Goal: Register for event/course: Sign up to attend an event or enroll in a course

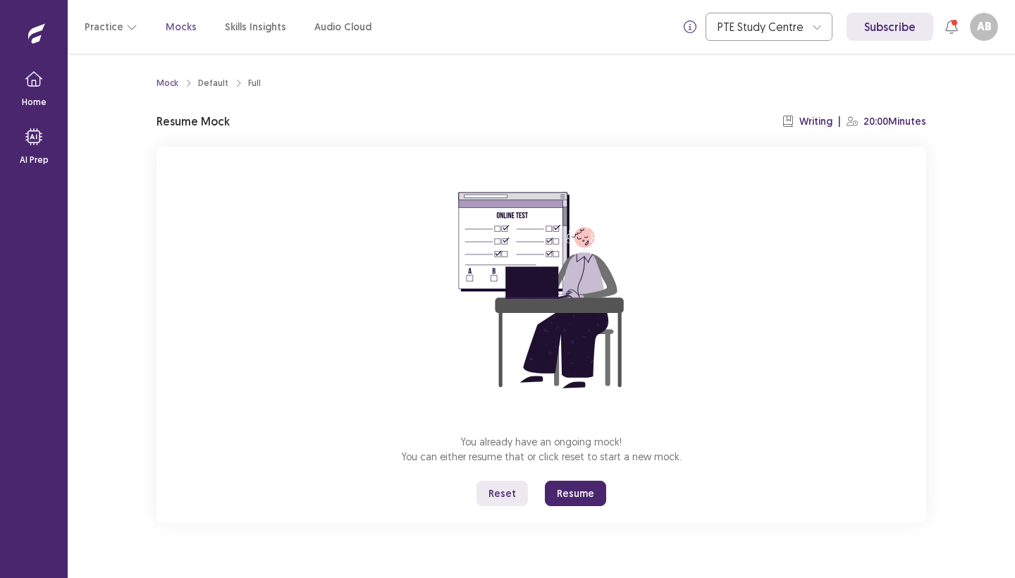
click at [504, 492] on button "Reset" at bounding box center [502, 493] width 51 height 25
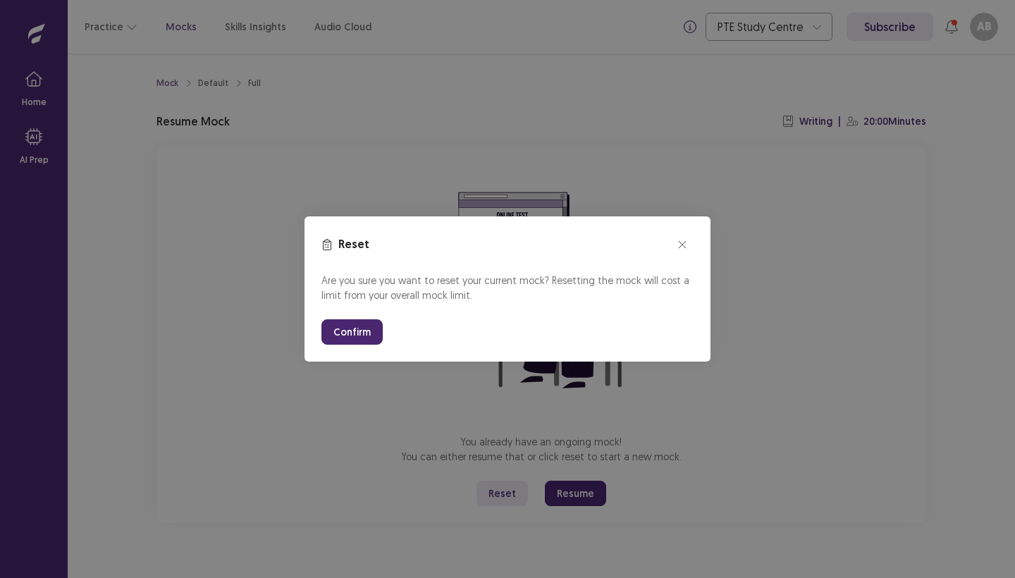
click at [350, 331] on button "Confirm" at bounding box center [351, 331] width 61 height 25
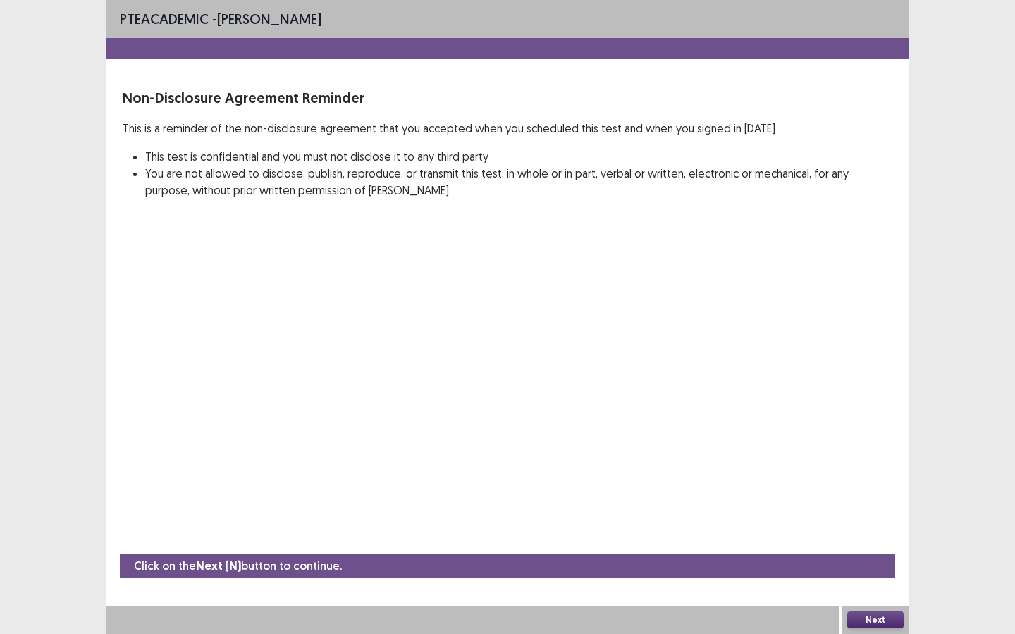
click at [881, 577] on button "Next" at bounding box center [875, 620] width 56 height 17
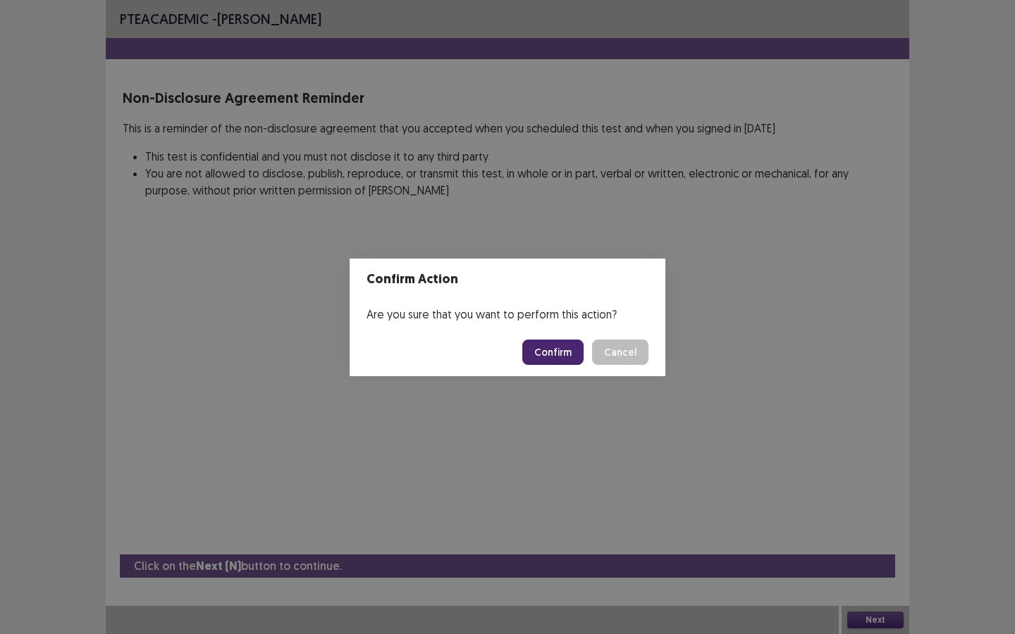
click at [551, 351] on button "Confirm" at bounding box center [552, 352] width 61 height 25
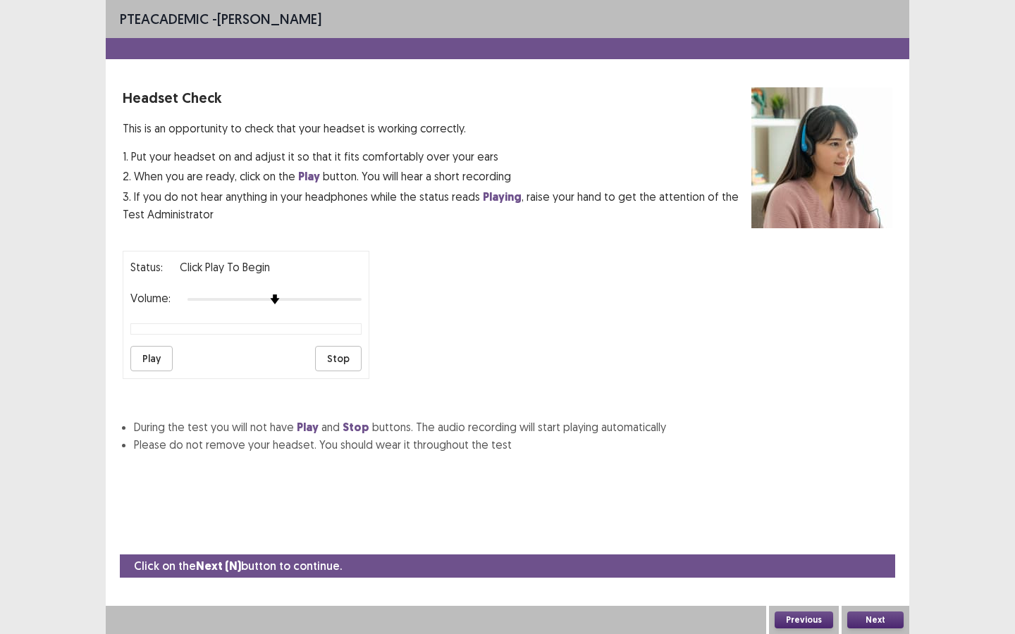
click at [156, 352] on button "Play" at bounding box center [151, 358] width 42 height 25
click at [879, 577] on button "Next" at bounding box center [875, 620] width 56 height 17
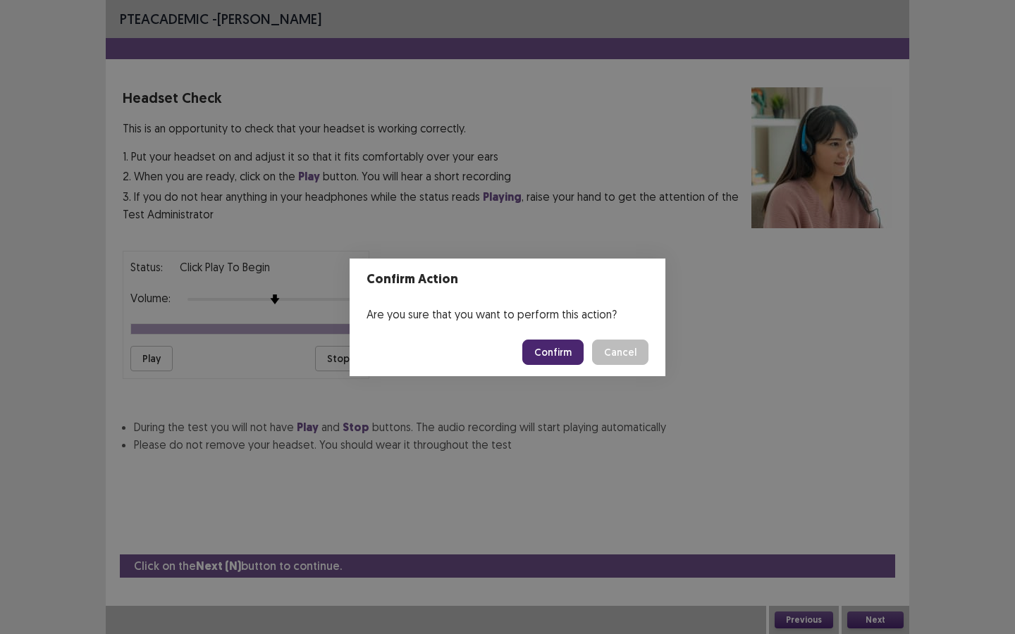
click at [566, 348] on button "Confirm" at bounding box center [552, 352] width 61 height 25
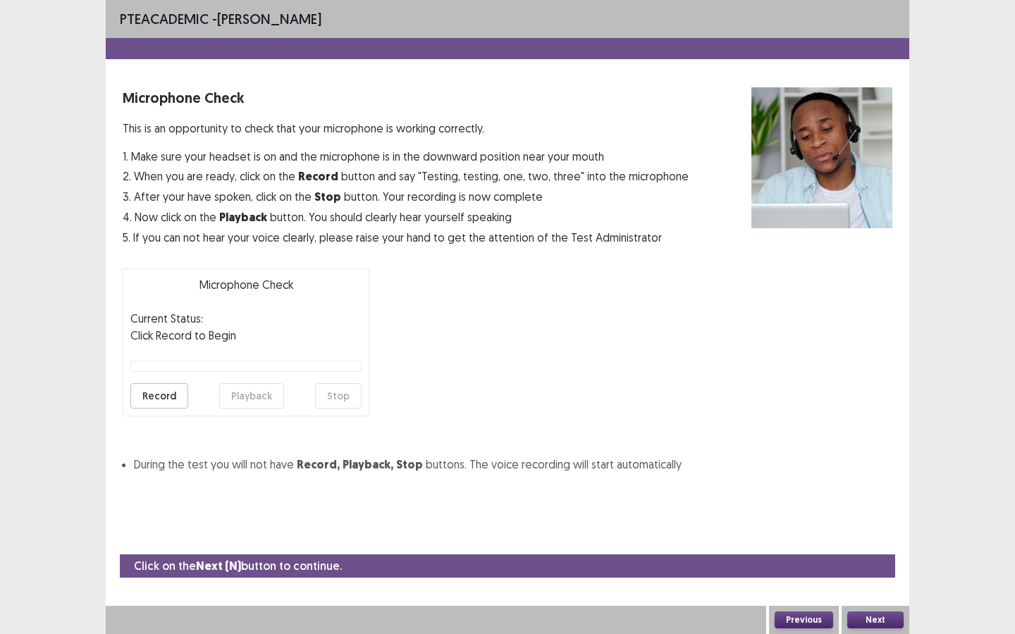
click at [159, 395] on button "Record" at bounding box center [159, 395] width 58 height 25
click at [334, 399] on button "Stop" at bounding box center [338, 395] width 47 height 25
click at [244, 398] on button "Playback" at bounding box center [251, 395] width 65 height 25
click at [873, 577] on button "Next" at bounding box center [875, 620] width 56 height 17
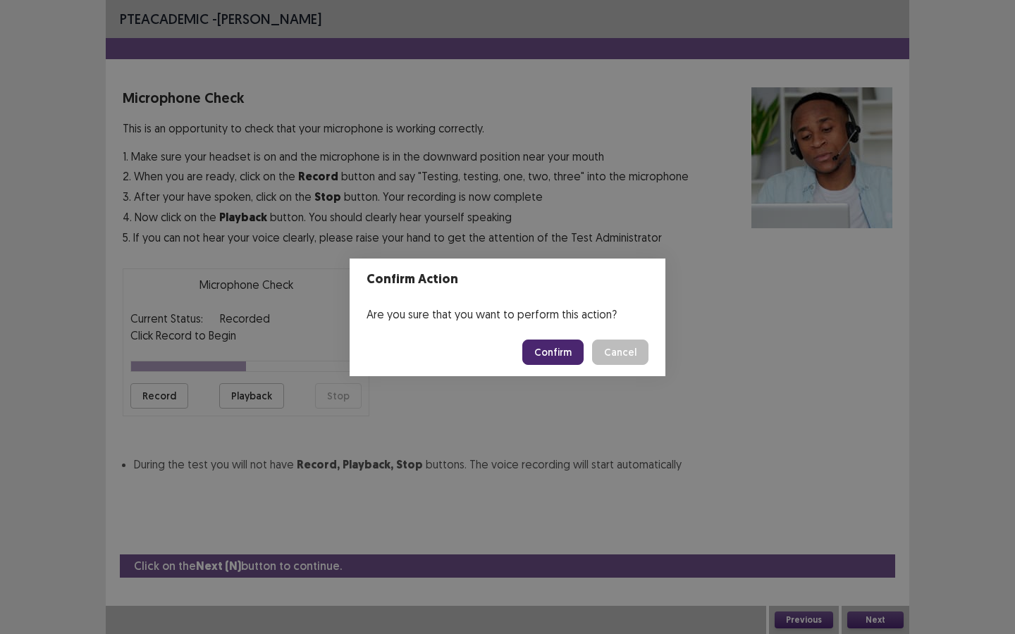
click at [553, 350] on button "Confirm" at bounding box center [552, 352] width 61 height 25
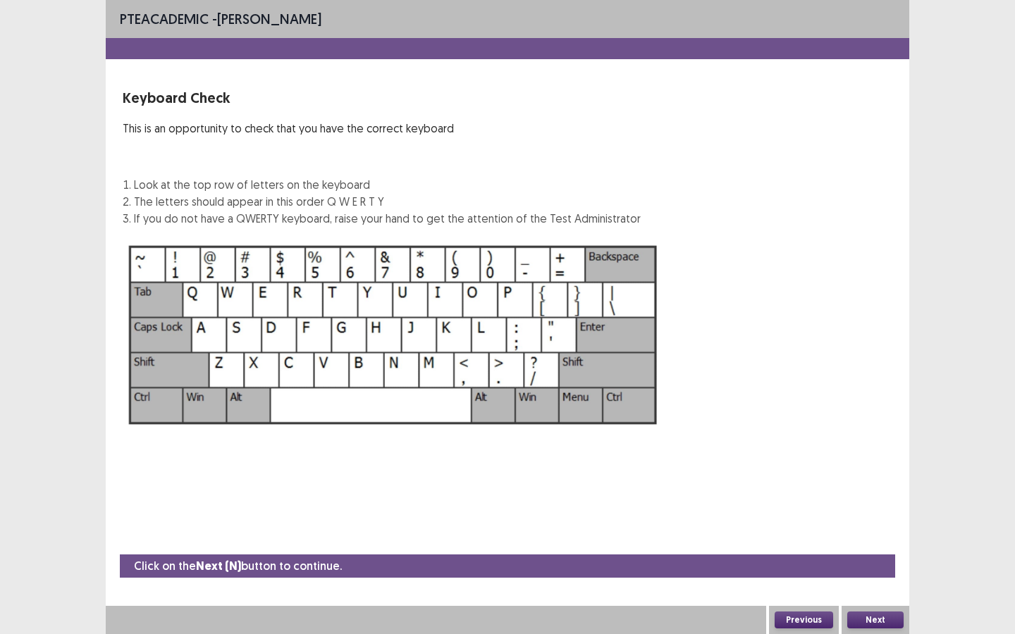
click at [884, 577] on button "Next" at bounding box center [875, 620] width 56 height 17
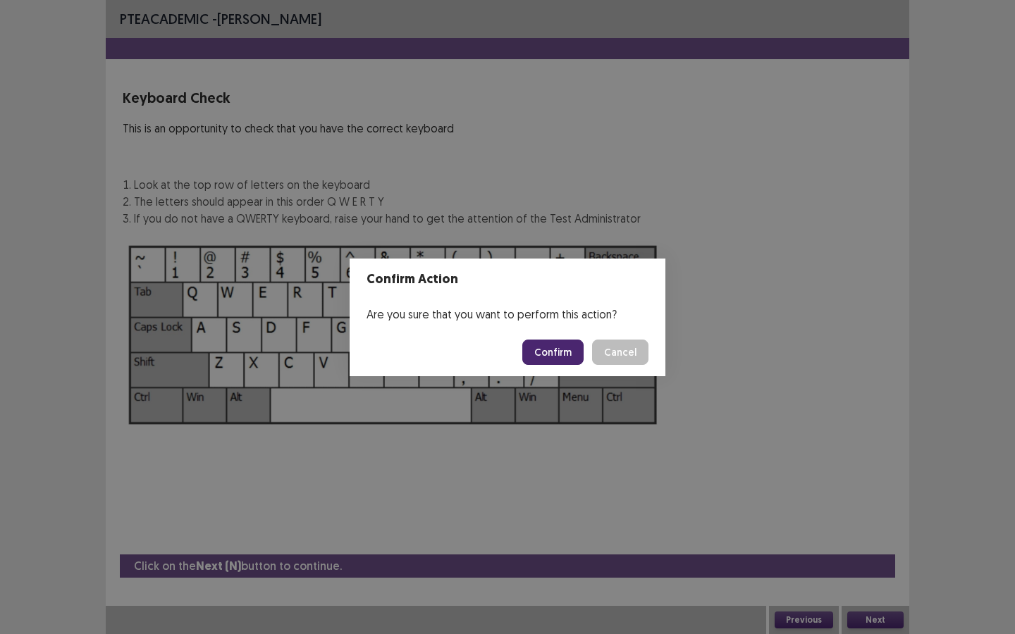
click at [558, 351] on button "Confirm" at bounding box center [552, 352] width 61 height 25
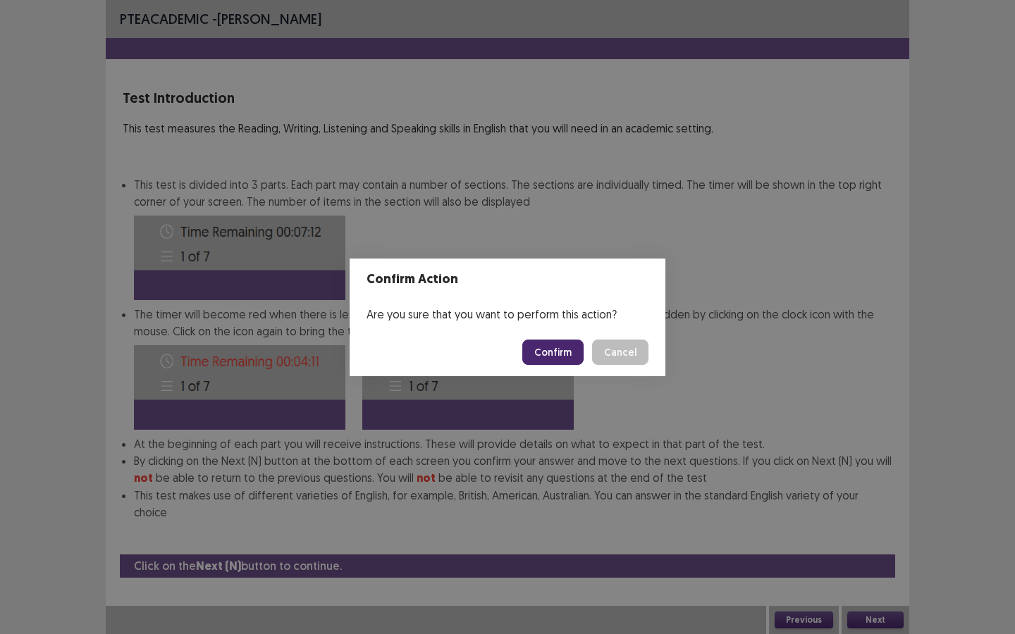
click at [621, 352] on button "Cancel" at bounding box center [620, 352] width 56 height 25
click at [558, 355] on button "Confirm" at bounding box center [552, 352] width 61 height 25
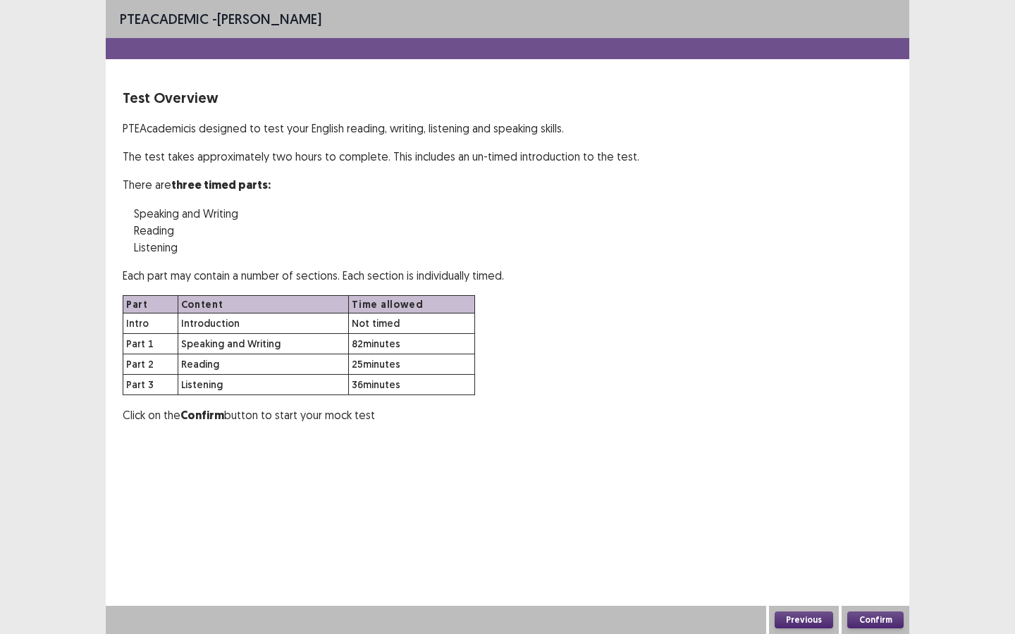
click at [880, 577] on button "Confirm" at bounding box center [875, 620] width 56 height 17
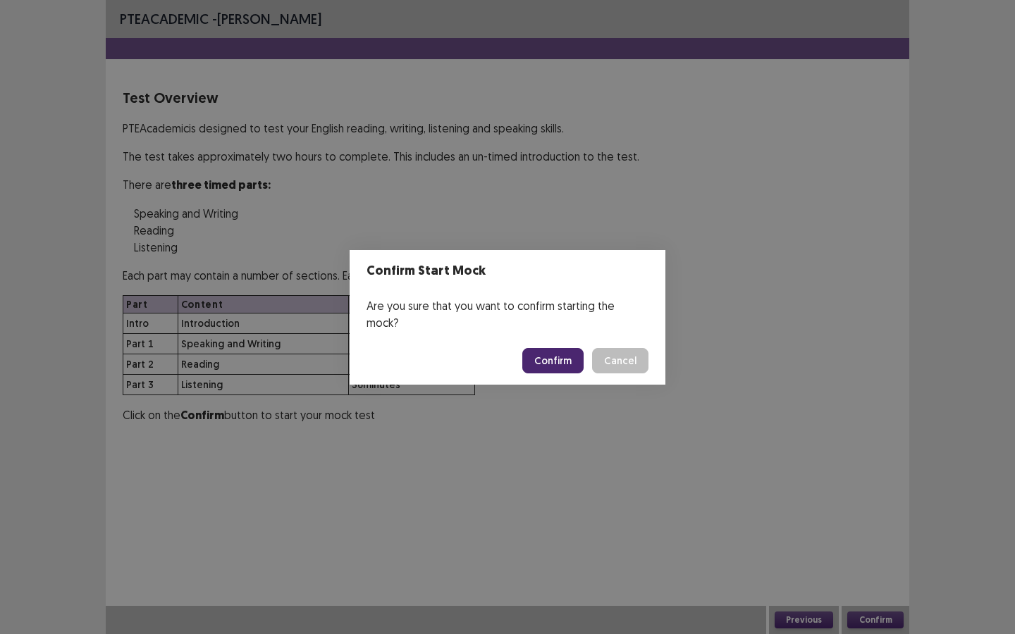
click at [552, 352] on button "Confirm" at bounding box center [552, 360] width 61 height 25
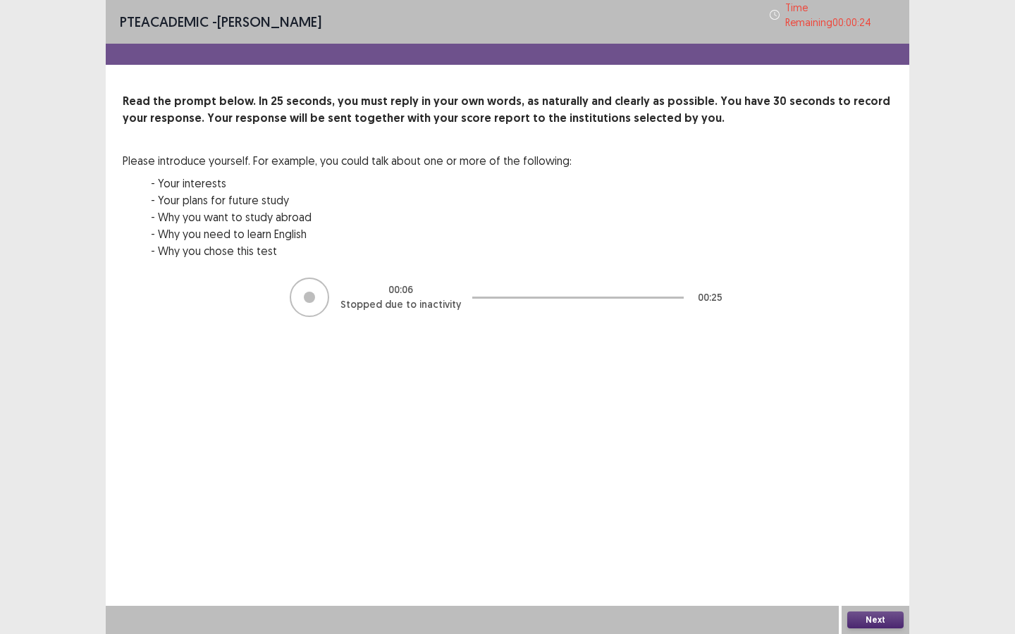
click at [312, 292] on div at bounding box center [309, 297] width 11 height 11
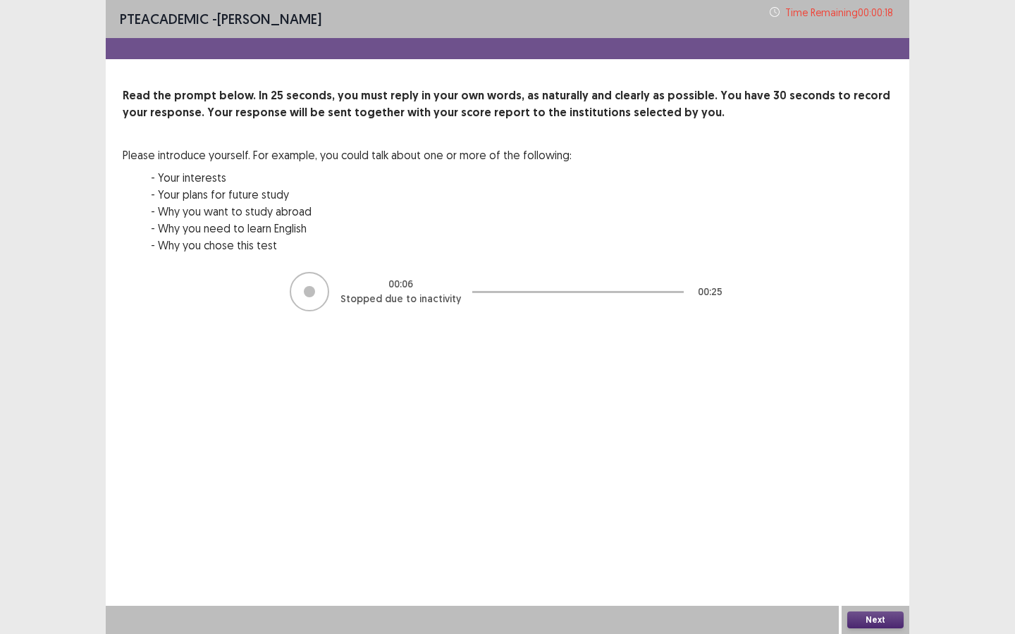
click at [885, 577] on button "Next" at bounding box center [875, 620] width 56 height 17
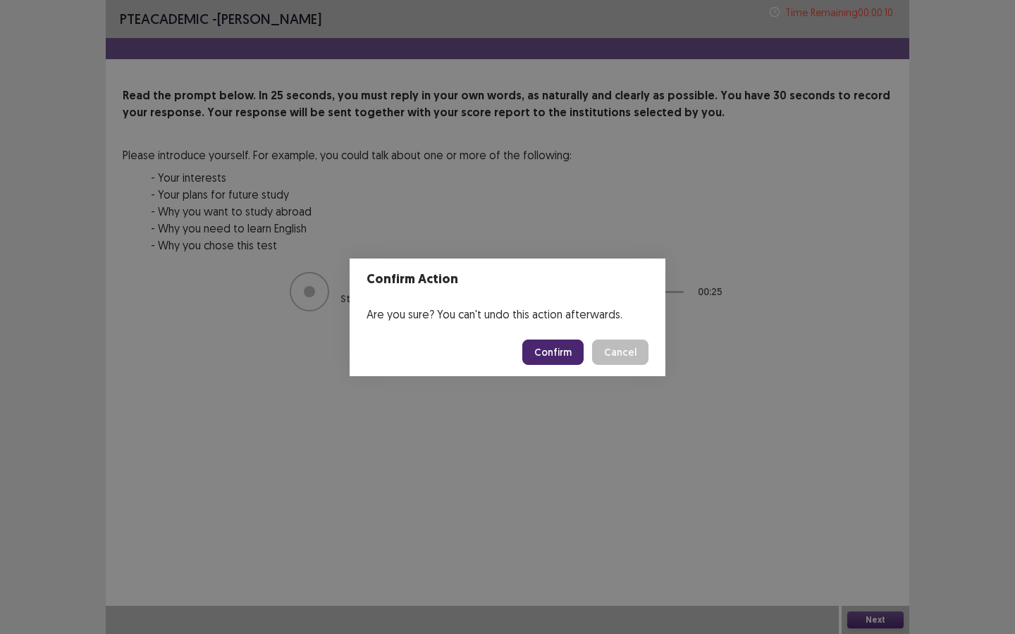
click at [558, 352] on button "Confirm" at bounding box center [552, 352] width 61 height 25
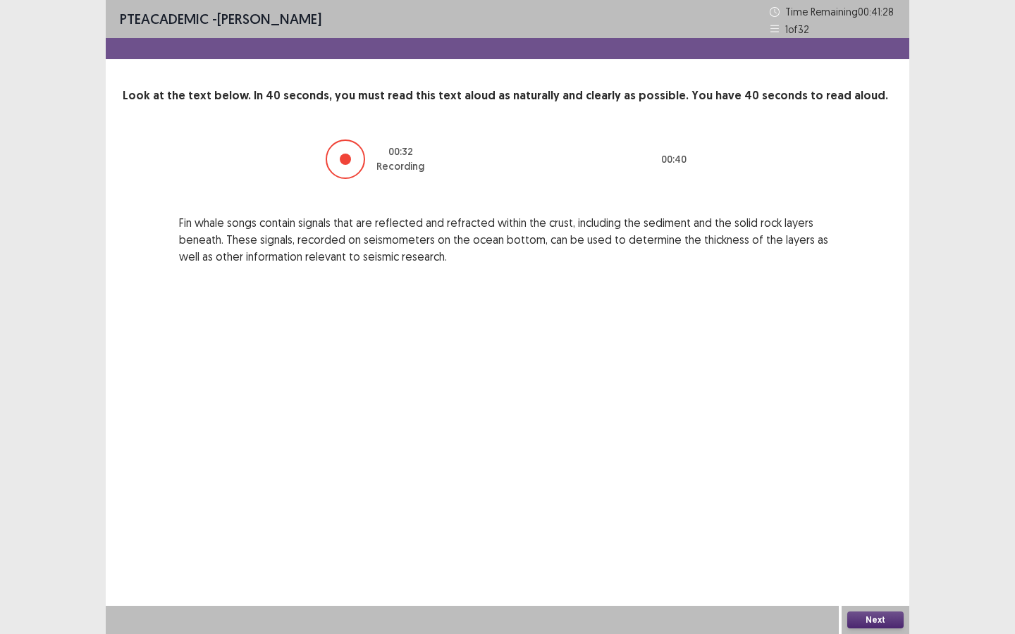
click at [882, 577] on button "Next" at bounding box center [875, 620] width 56 height 17
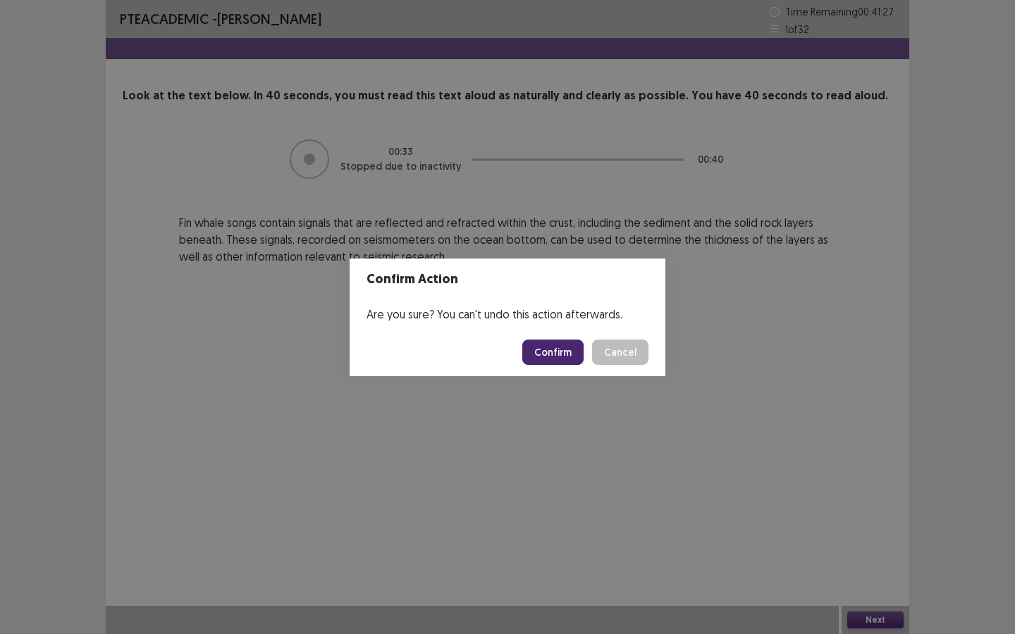
click at [558, 347] on button "Confirm" at bounding box center [552, 352] width 61 height 25
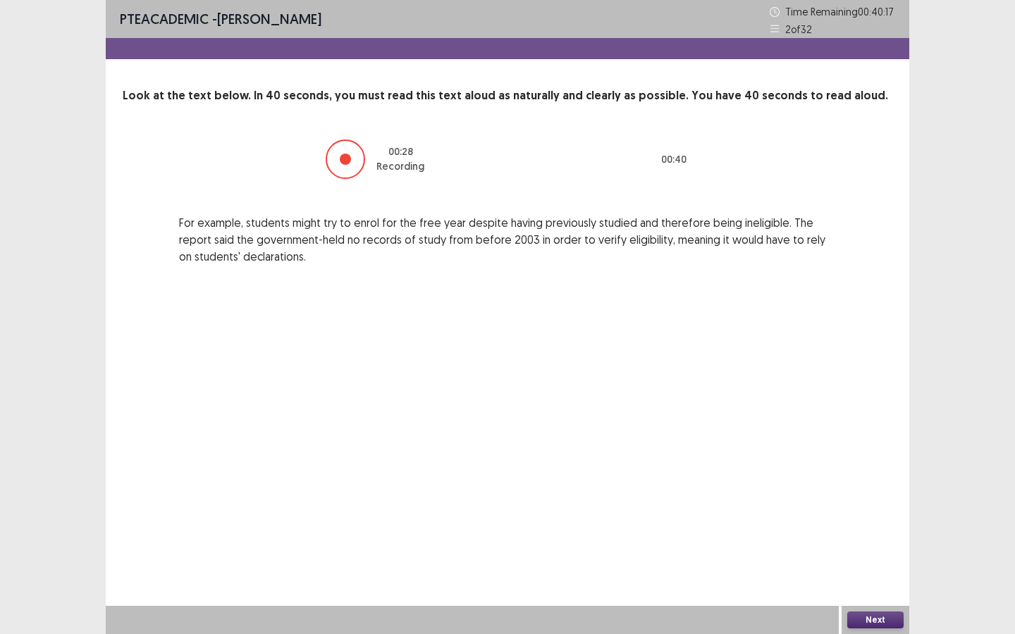
click at [876, 577] on button "Next" at bounding box center [875, 620] width 56 height 17
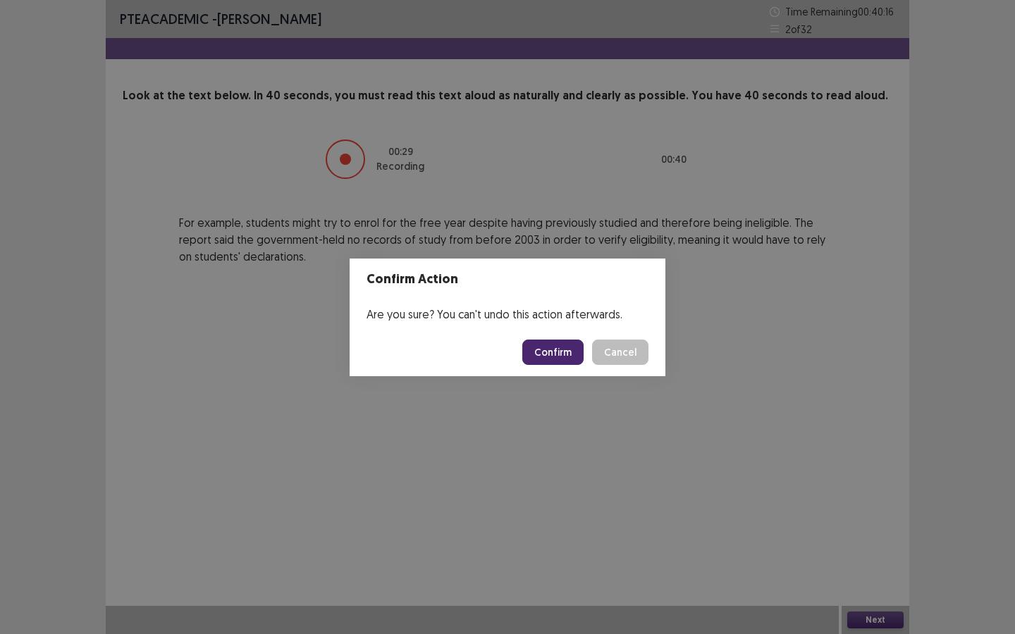
click at [569, 356] on button "Confirm" at bounding box center [552, 352] width 61 height 25
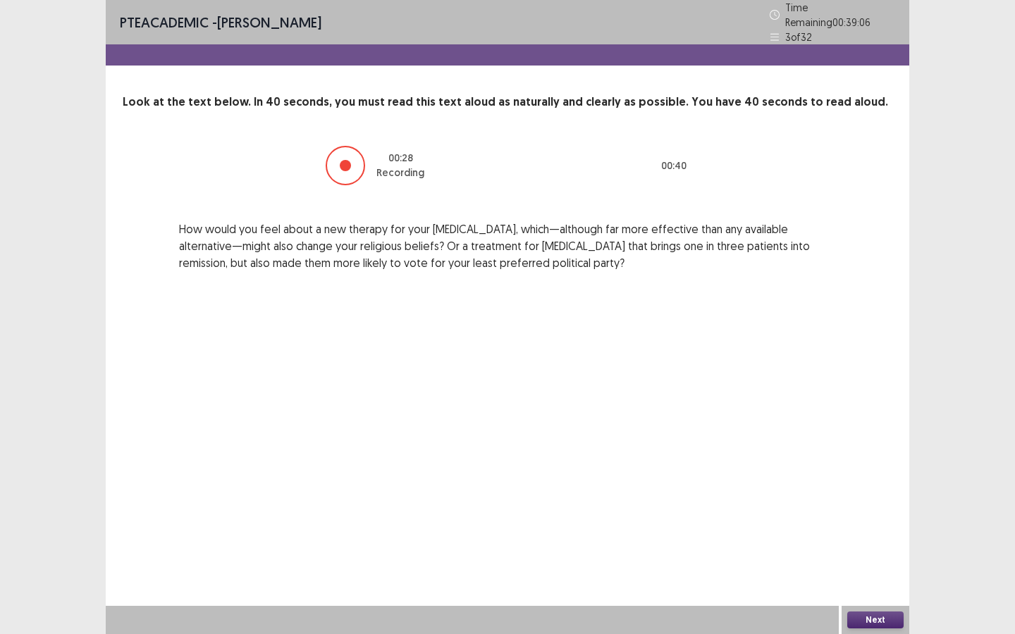
click at [887, 577] on button "Next" at bounding box center [875, 620] width 56 height 17
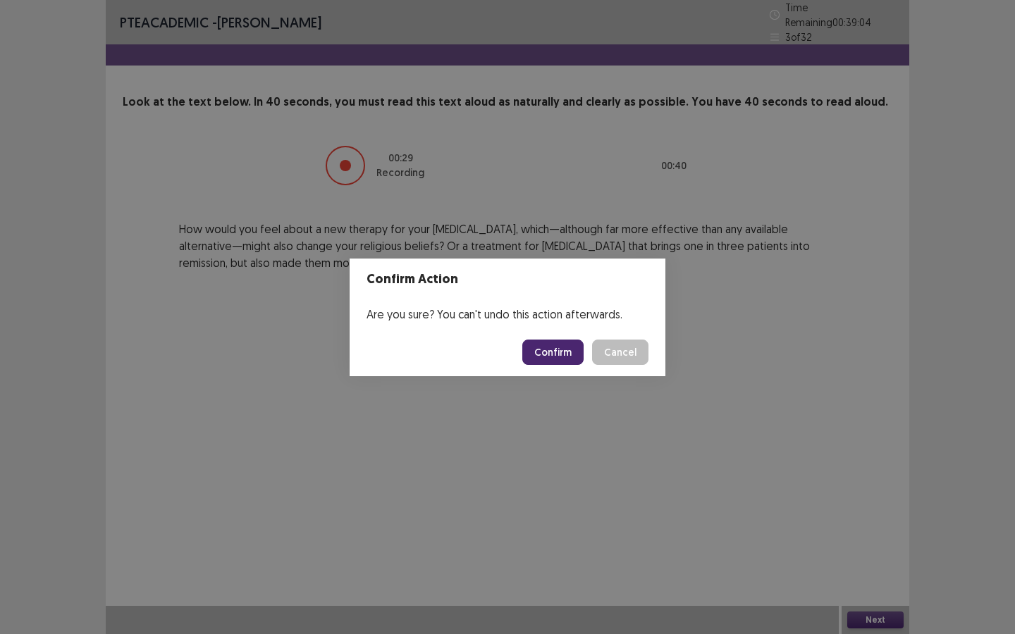
click at [549, 349] on button "Confirm" at bounding box center [552, 352] width 61 height 25
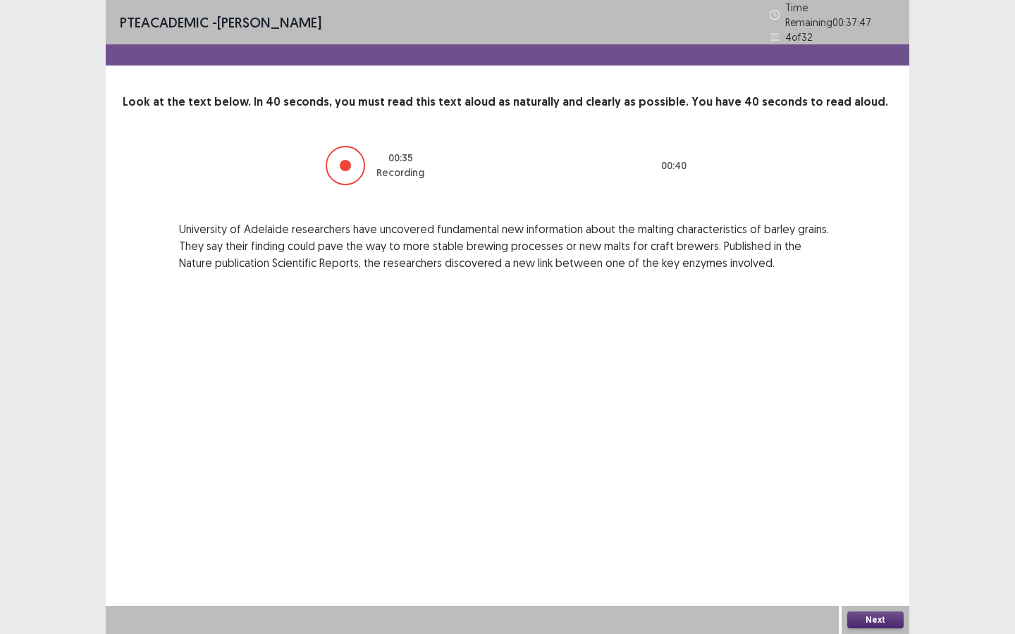
click at [871, 577] on button "Next" at bounding box center [875, 620] width 56 height 17
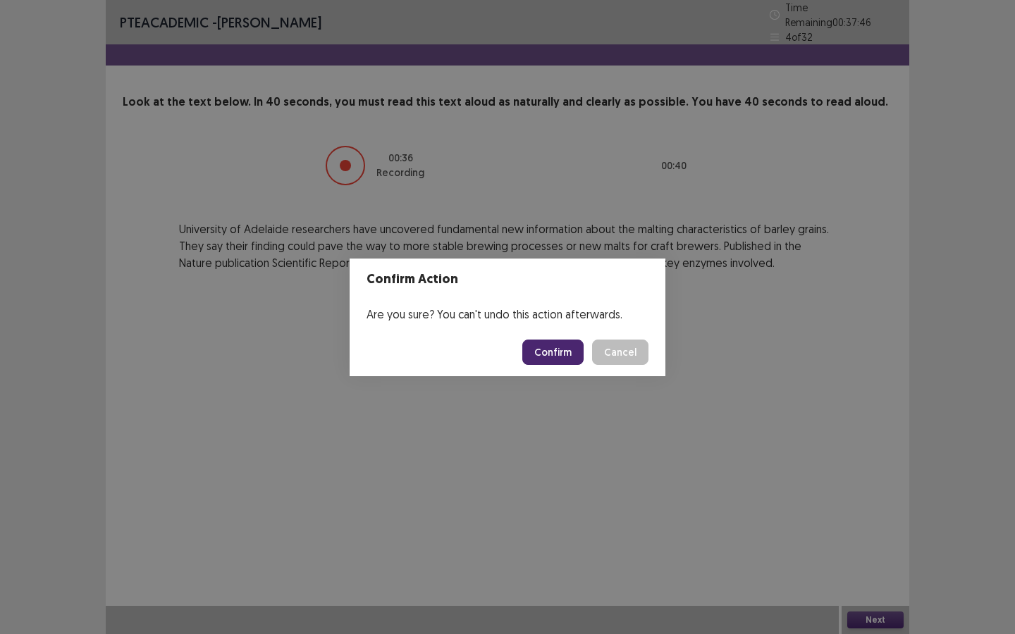
click at [555, 355] on button "Confirm" at bounding box center [552, 352] width 61 height 25
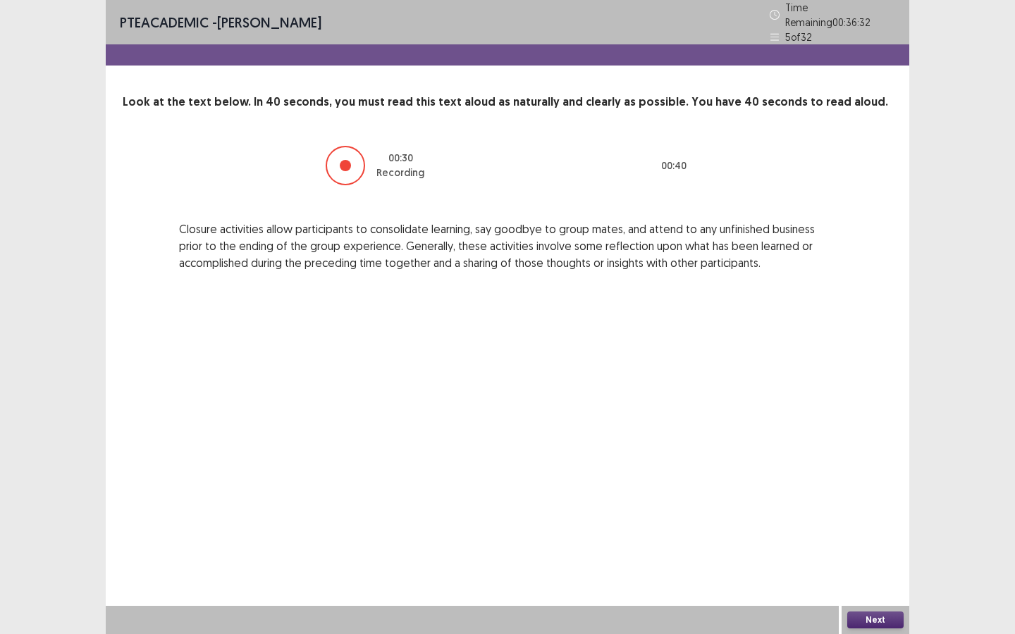
click at [881, 577] on button "Next" at bounding box center [875, 620] width 56 height 17
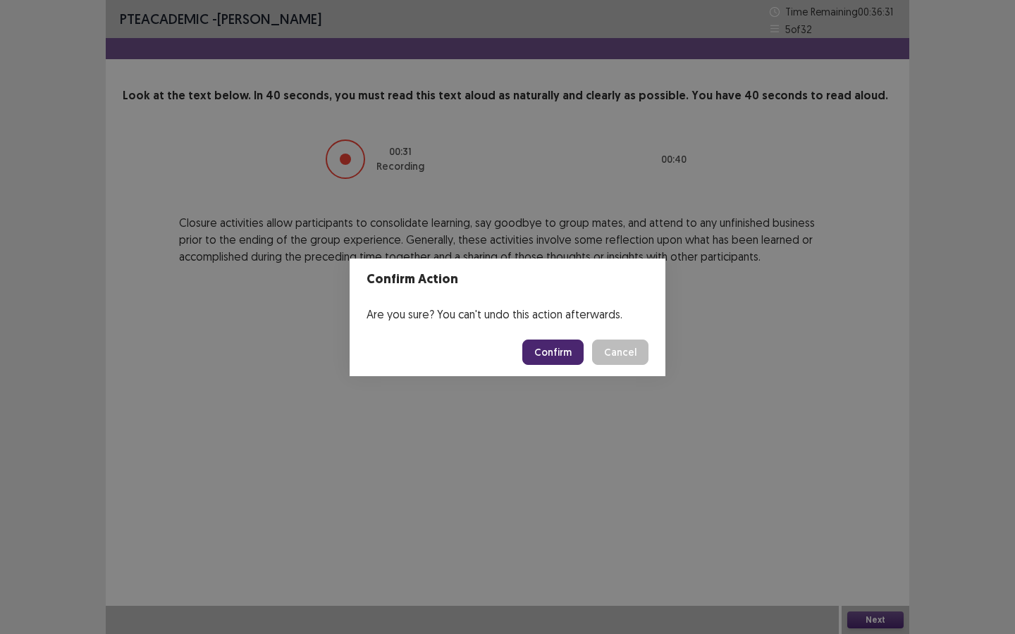
click at [549, 355] on button "Confirm" at bounding box center [552, 352] width 61 height 25
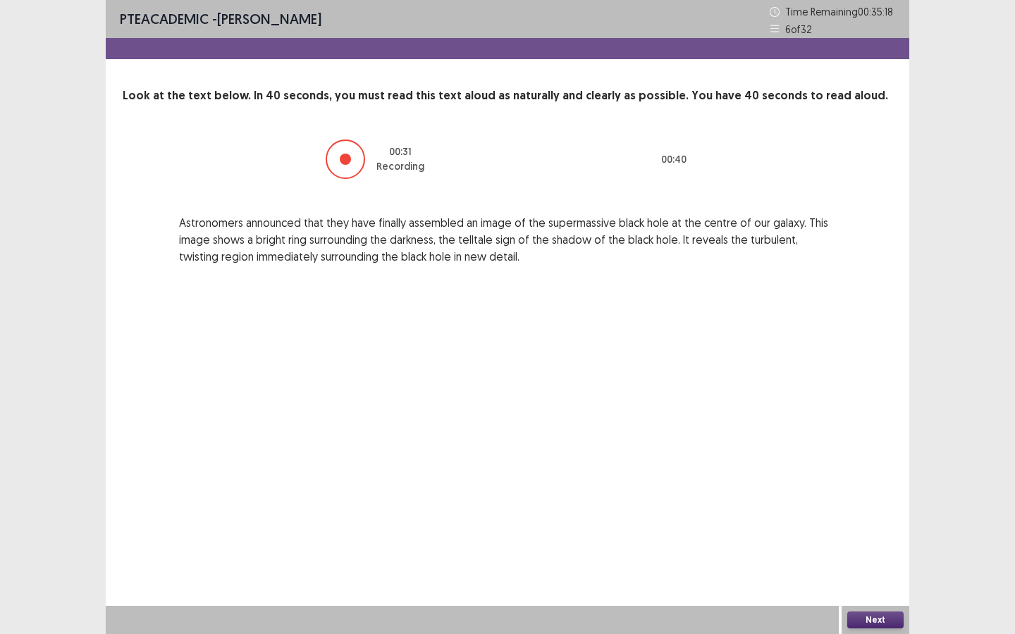
click at [868, 577] on button "Next" at bounding box center [875, 620] width 56 height 17
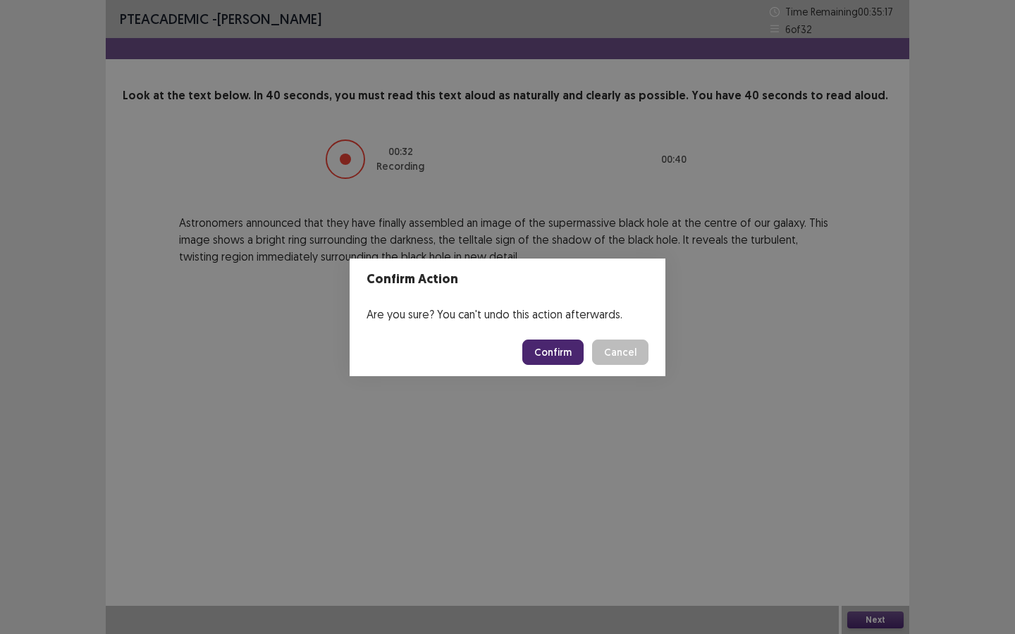
click at [543, 354] on button "Confirm" at bounding box center [552, 352] width 61 height 25
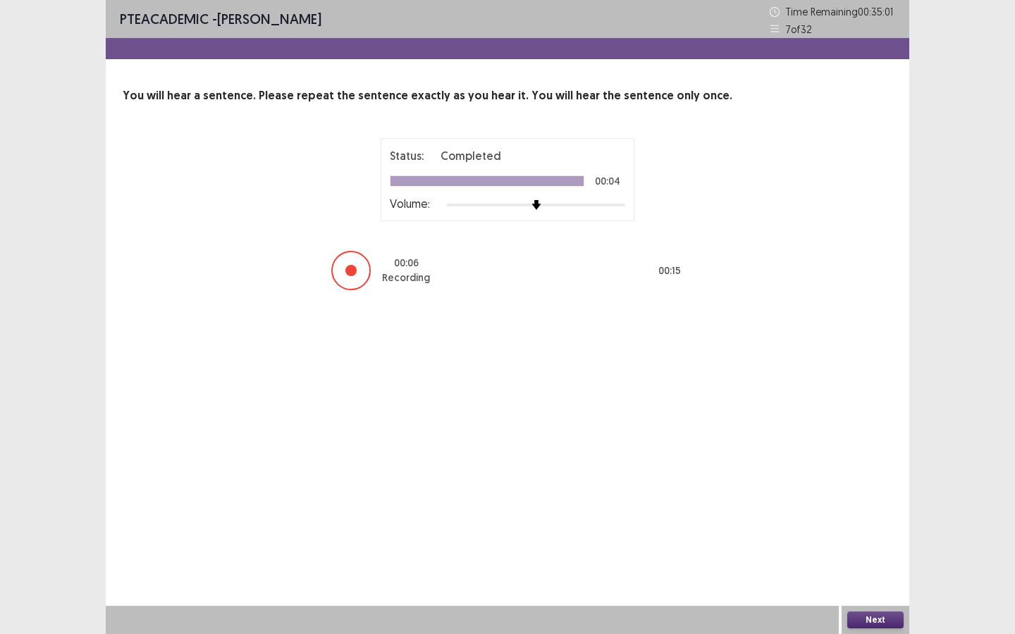
click at [880, 577] on button "Next" at bounding box center [875, 620] width 56 height 17
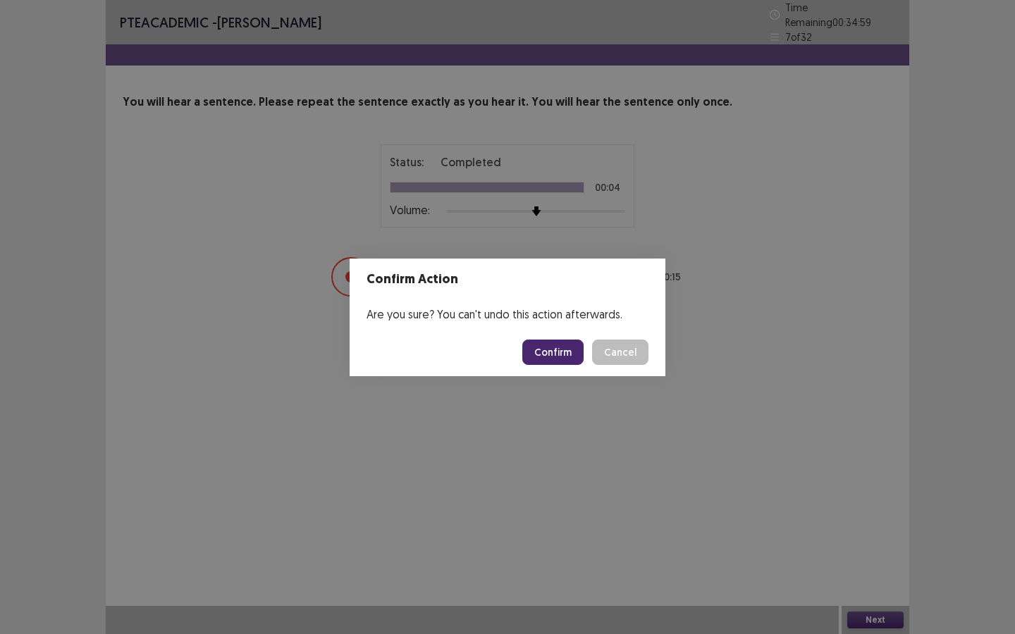
click at [570, 345] on button "Confirm" at bounding box center [552, 352] width 61 height 25
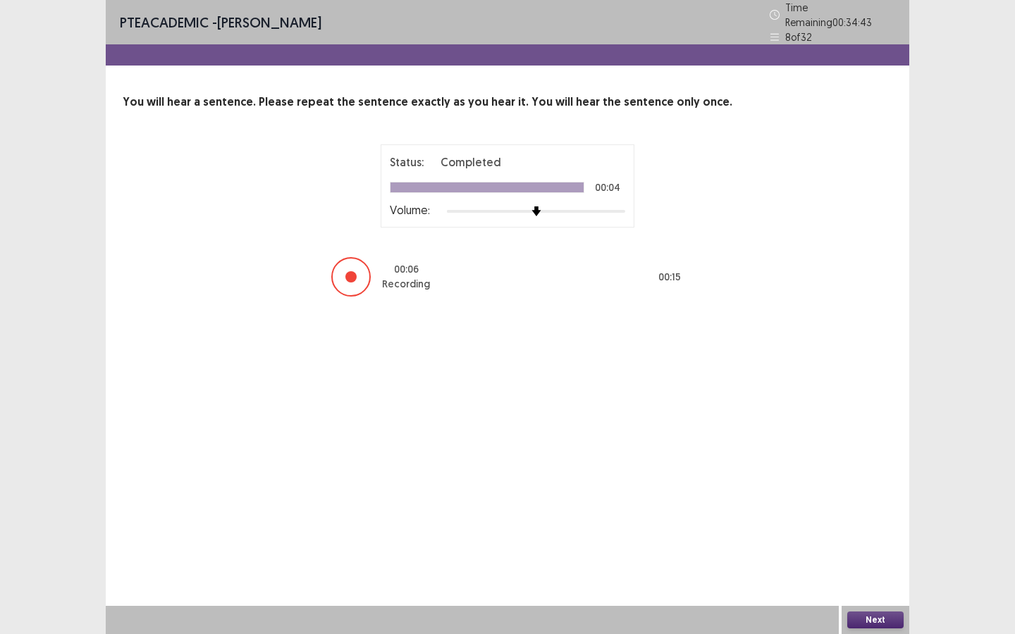
click at [886, 577] on button "Next" at bounding box center [875, 620] width 56 height 17
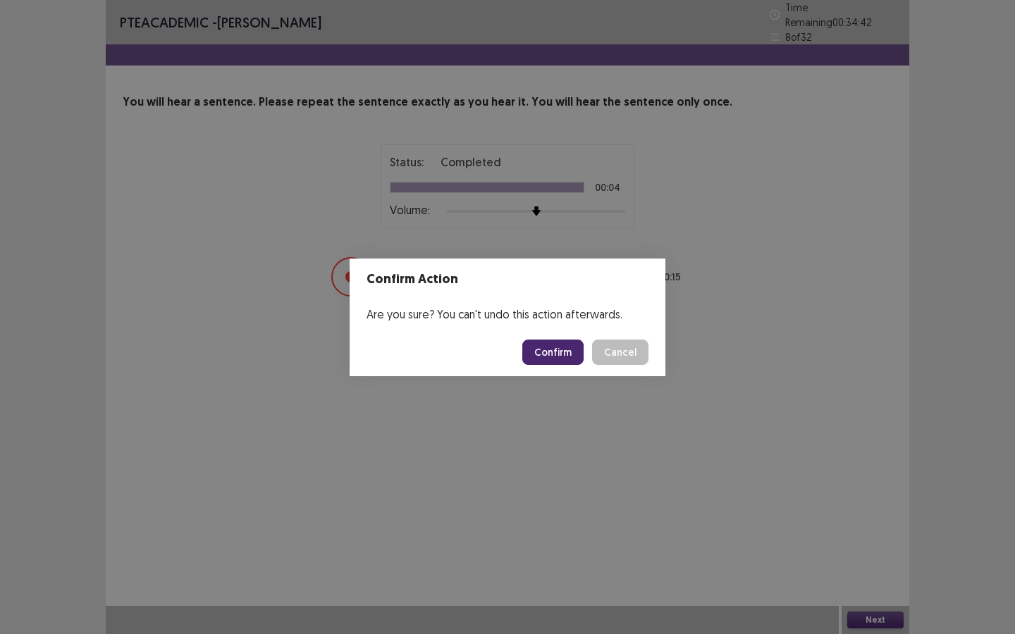
click at [565, 355] on button "Confirm" at bounding box center [552, 352] width 61 height 25
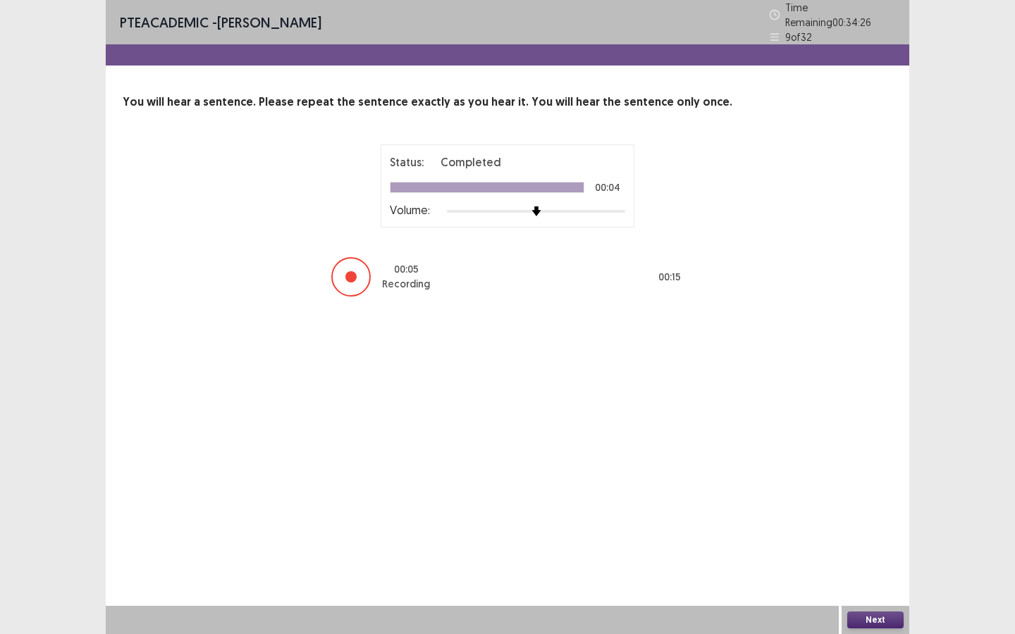
click at [875, 577] on button "Next" at bounding box center [875, 620] width 56 height 17
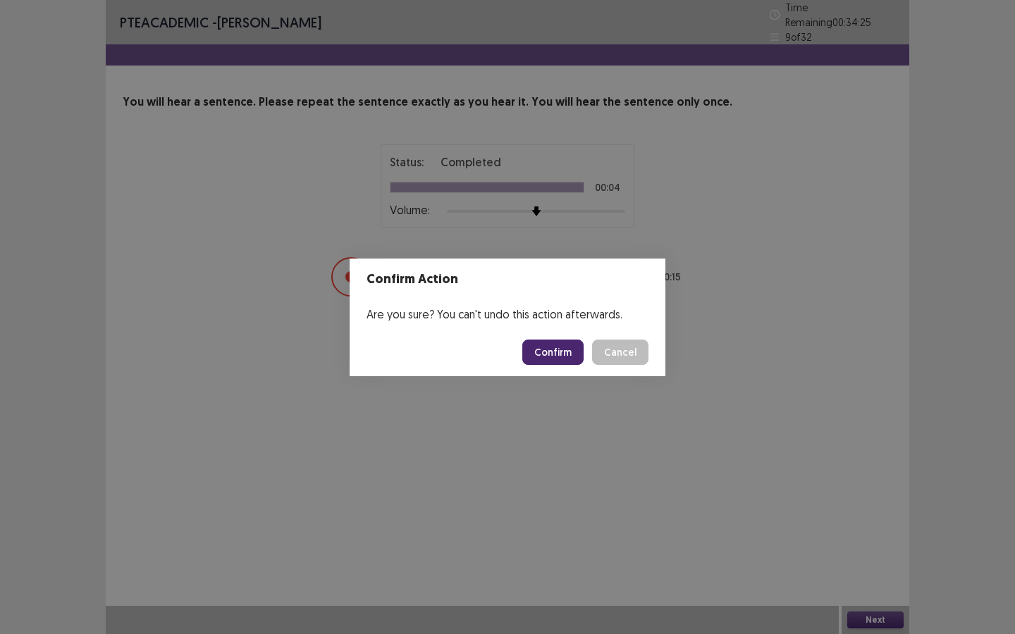
click at [547, 352] on button "Confirm" at bounding box center [552, 352] width 61 height 25
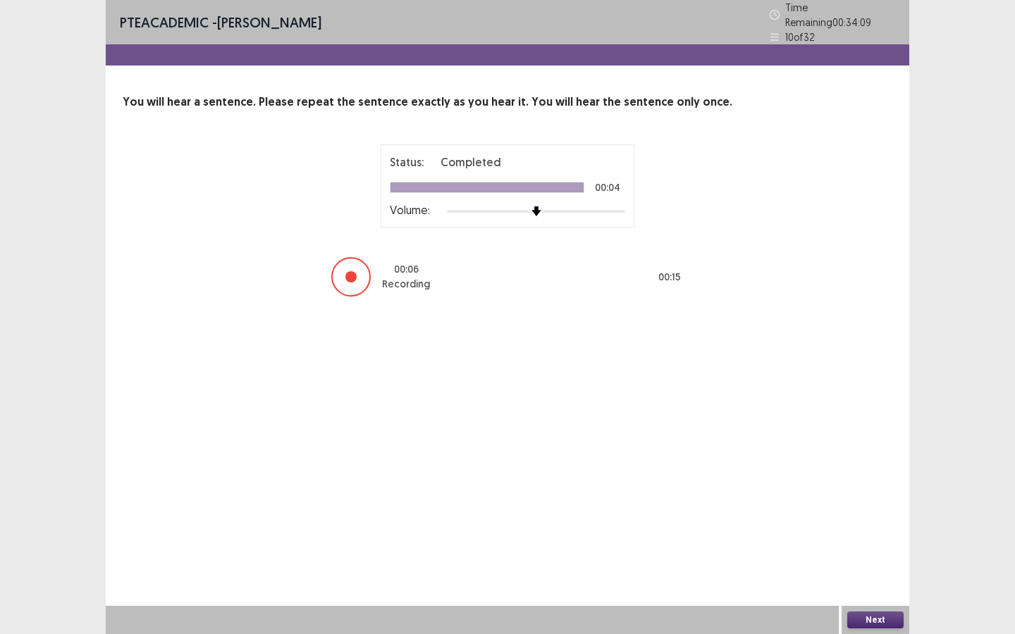
click at [882, 577] on button "Next" at bounding box center [875, 620] width 56 height 17
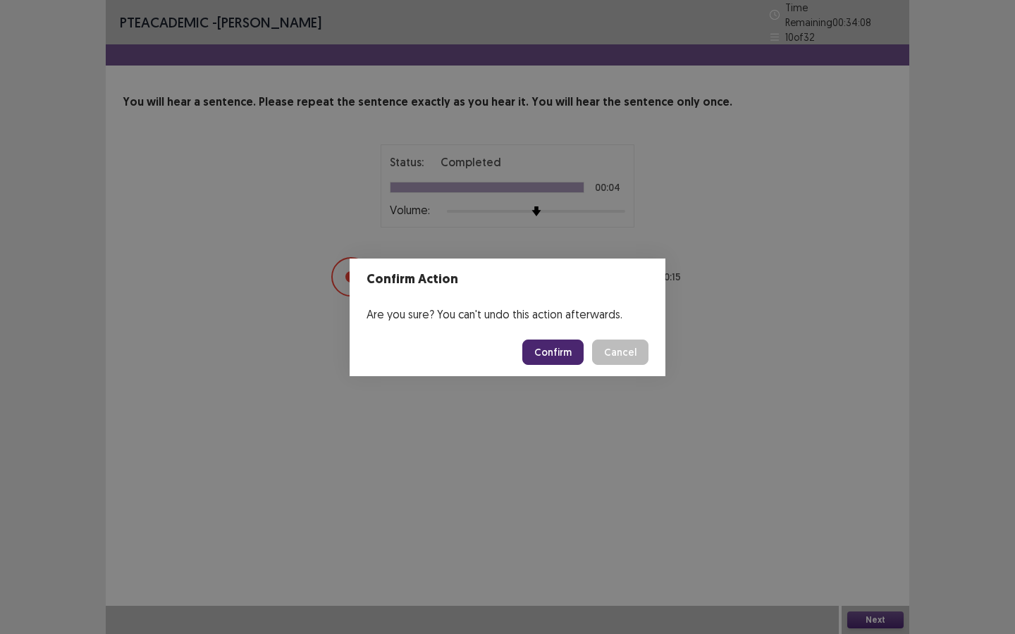
click at [565, 360] on button "Confirm" at bounding box center [552, 352] width 61 height 25
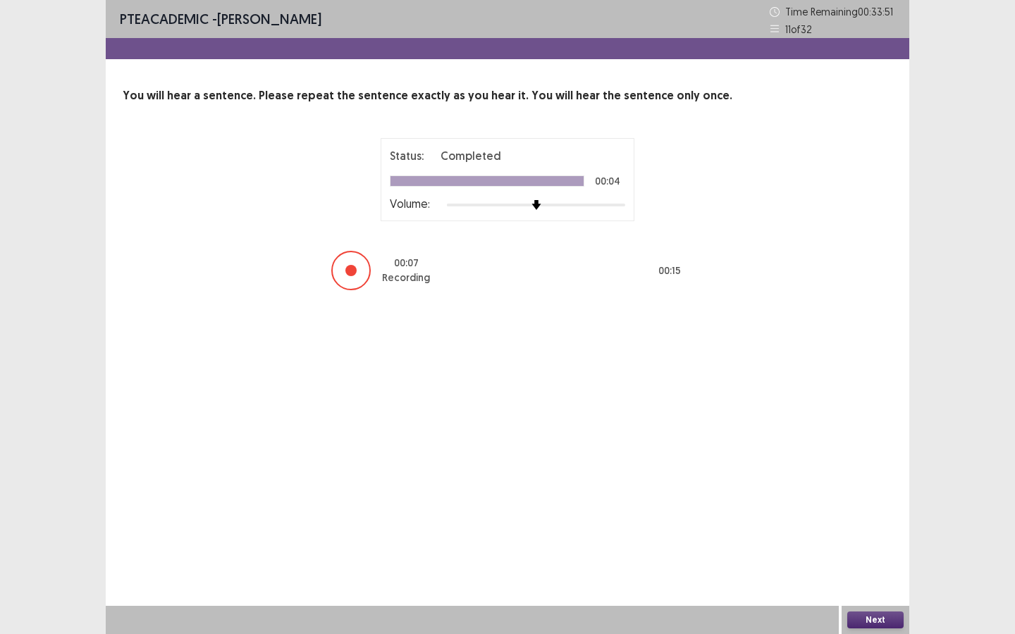
click at [876, 577] on button "Next" at bounding box center [875, 620] width 56 height 17
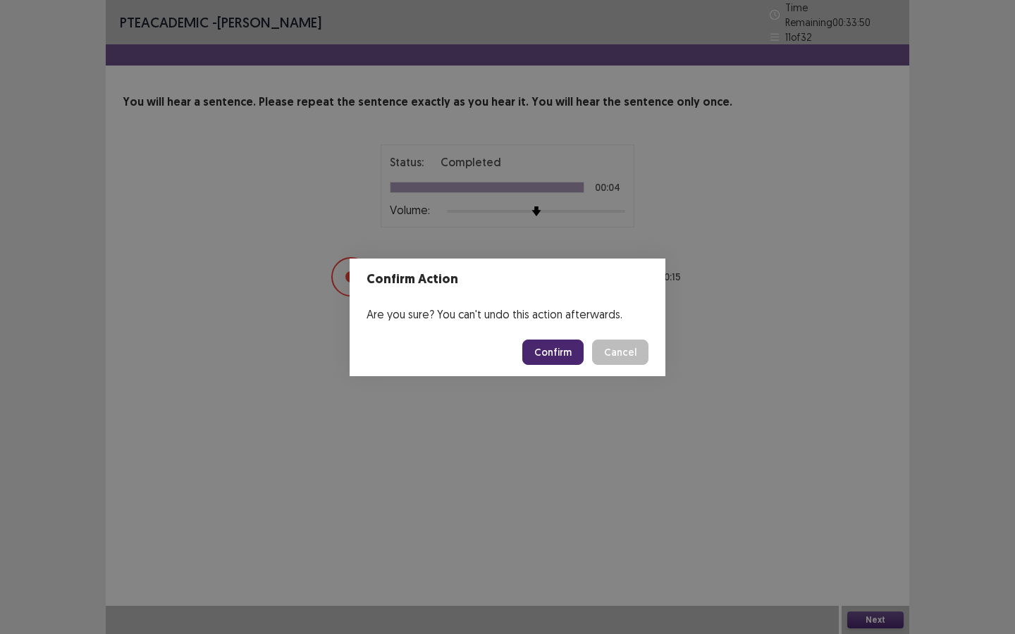
click at [577, 345] on button "Confirm" at bounding box center [552, 352] width 61 height 25
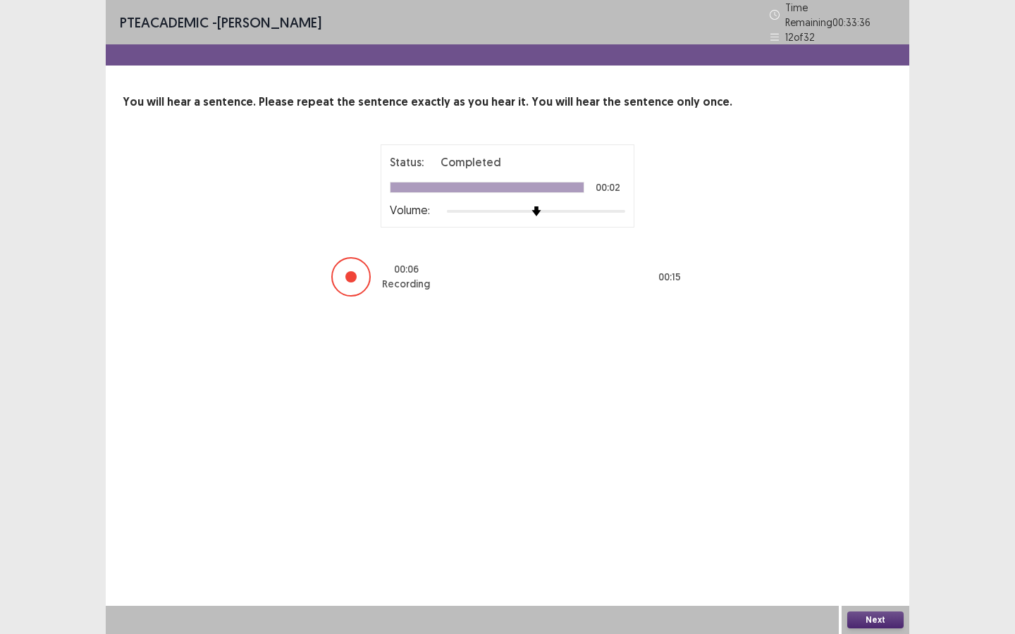
click at [878, 577] on button "Next" at bounding box center [875, 620] width 56 height 17
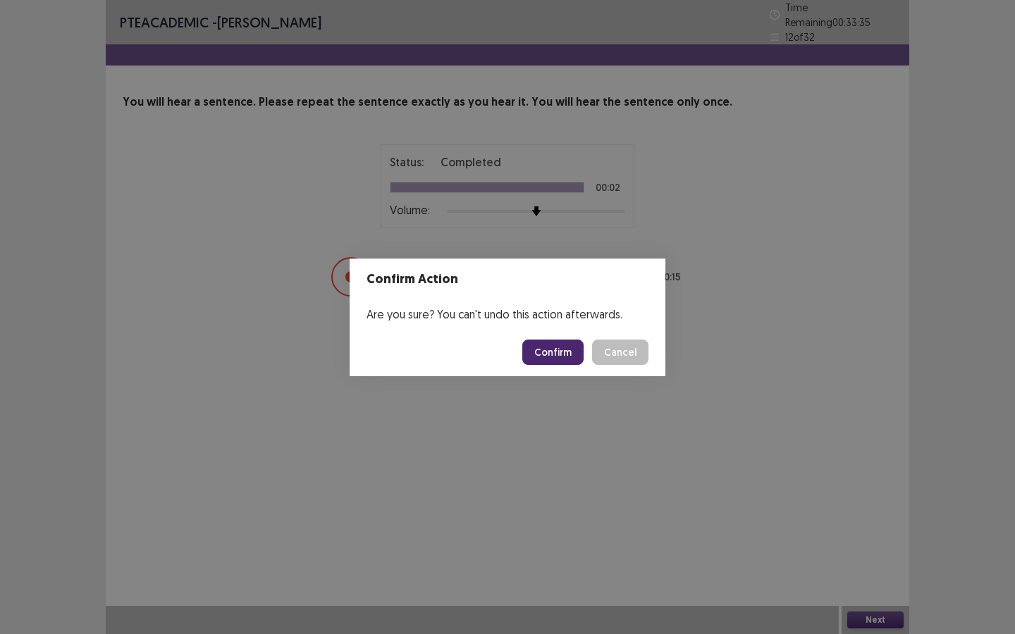
click at [536, 350] on button "Confirm" at bounding box center [552, 352] width 61 height 25
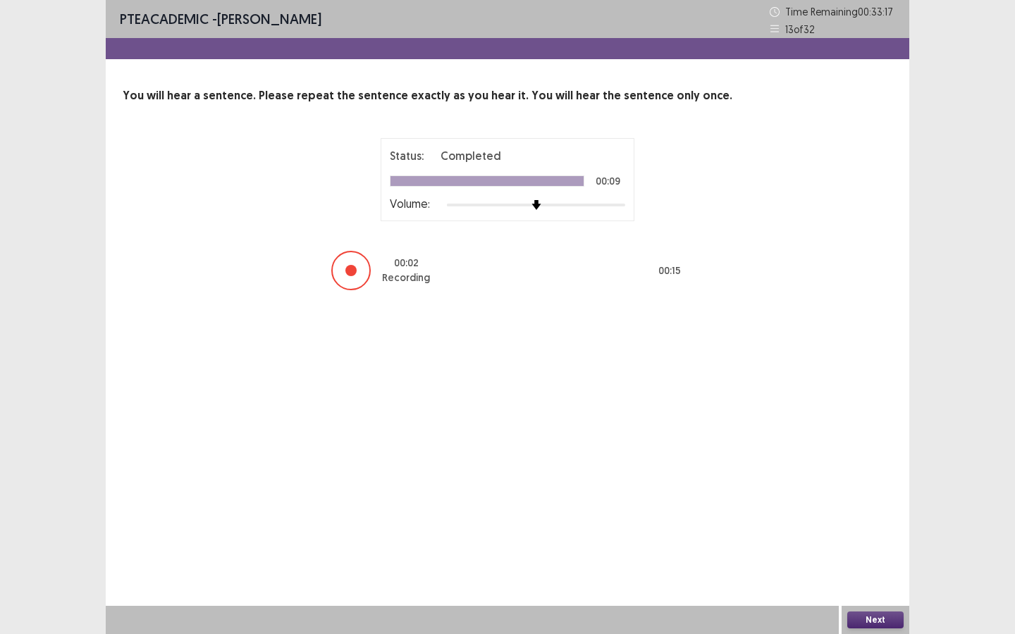
click at [875, 577] on button "Next" at bounding box center [875, 620] width 56 height 17
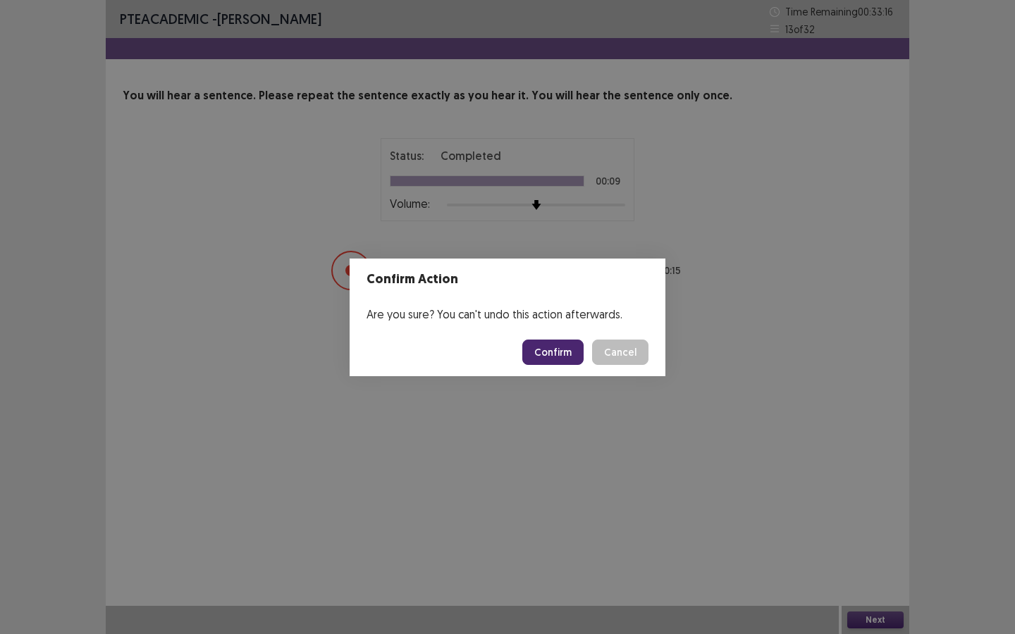
drag, startPoint x: 570, startPoint y: 351, endPoint x: 615, endPoint y: 369, distance: 48.4
click at [570, 351] on button "Confirm" at bounding box center [552, 352] width 61 height 25
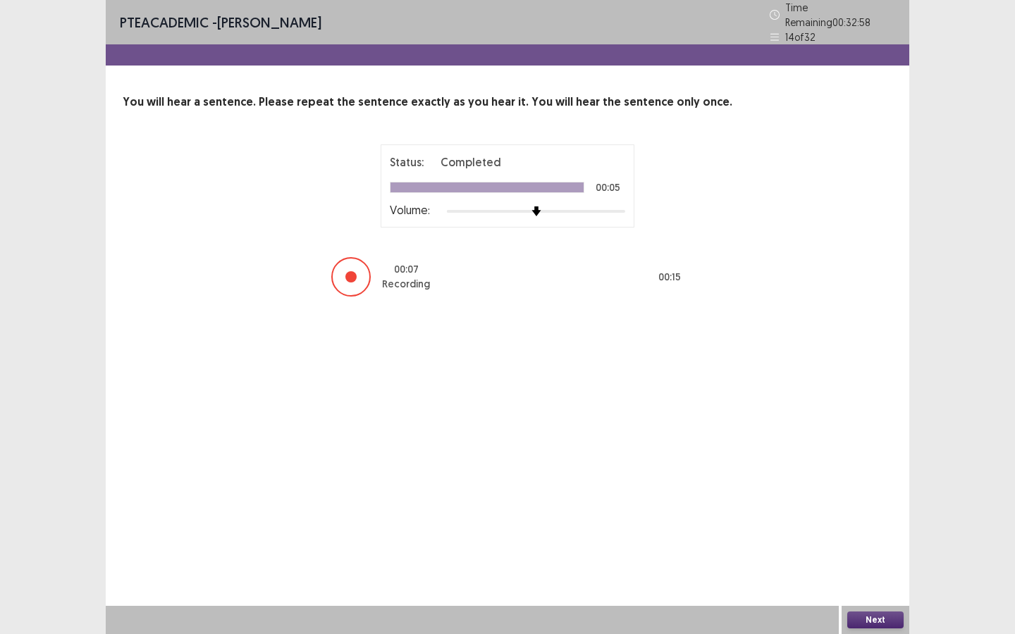
click at [881, 577] on button "Next" at bounding box center [875, 620] width 56 height 17
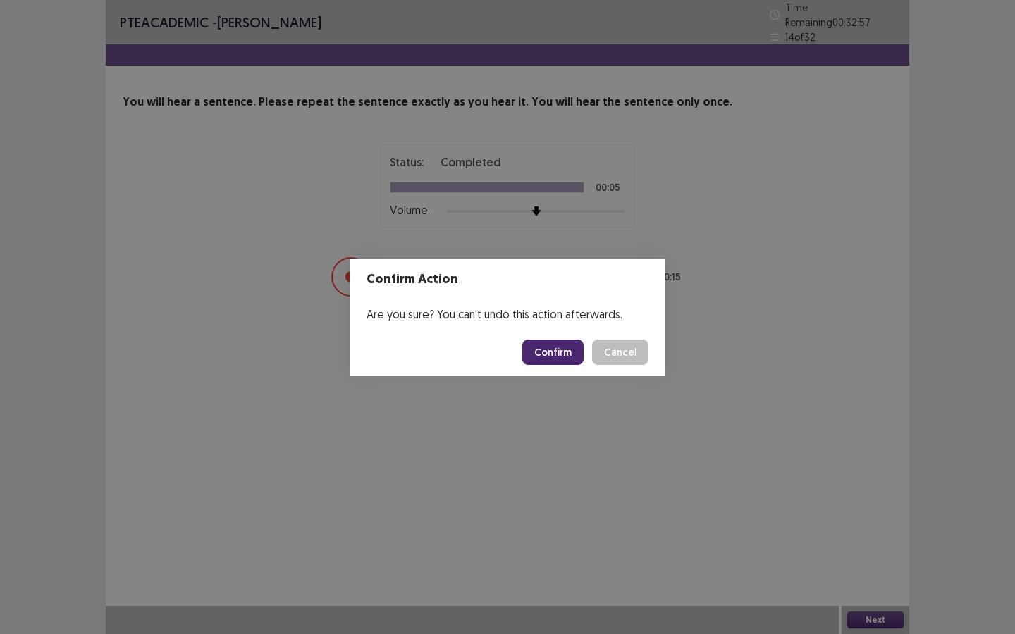
click at [547, 348] on button "Confirm" at bounding box center [552, 352] width 61 height 25
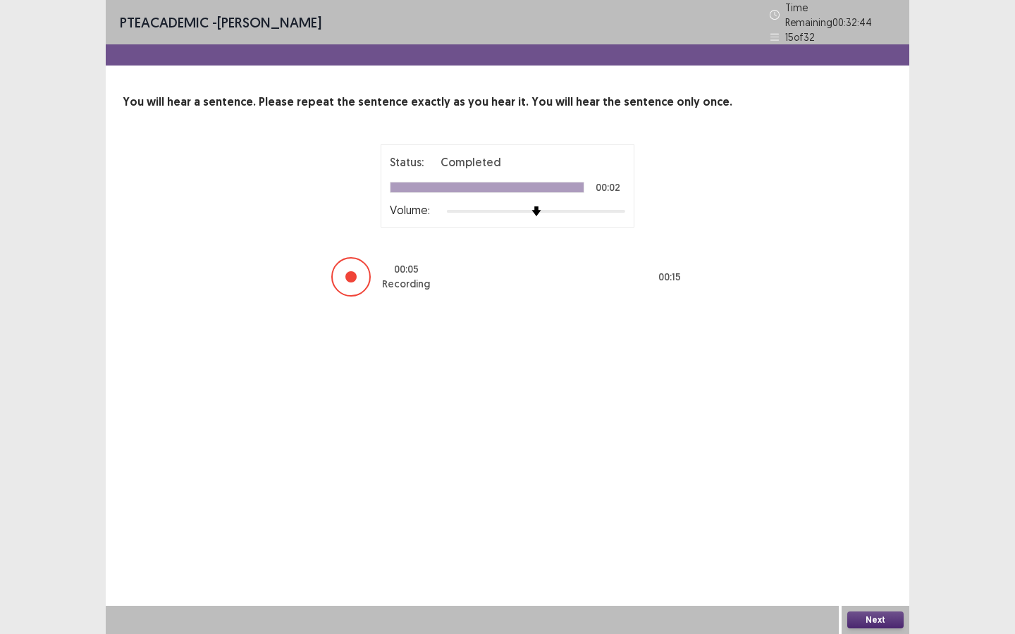
click at [885, 577] on button "Next" at bounding box center [875, 620] width 56 height 17
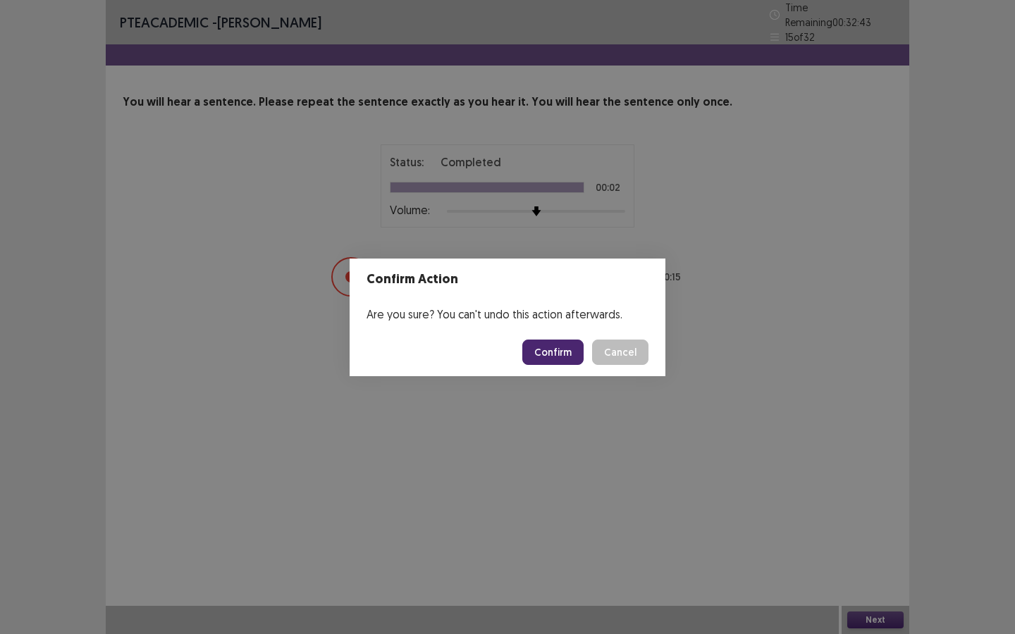
click at [546, 344] on button "Confirm" at bounding box center [552, 352] width 61 height 25
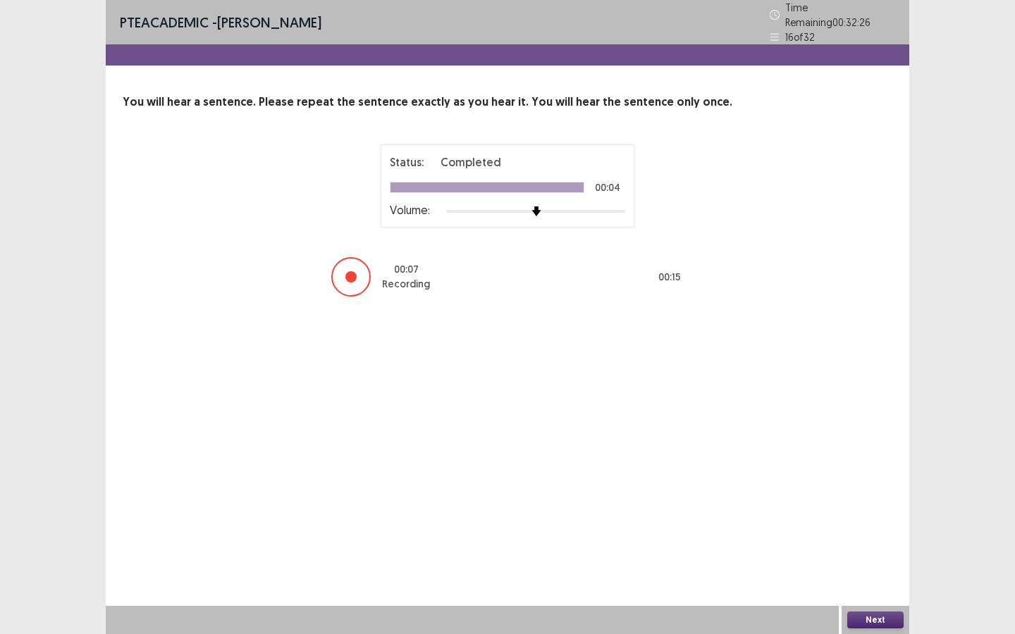
click at [890, 577] on button "Next" at bounding box center [875, 620] width 56 height 17
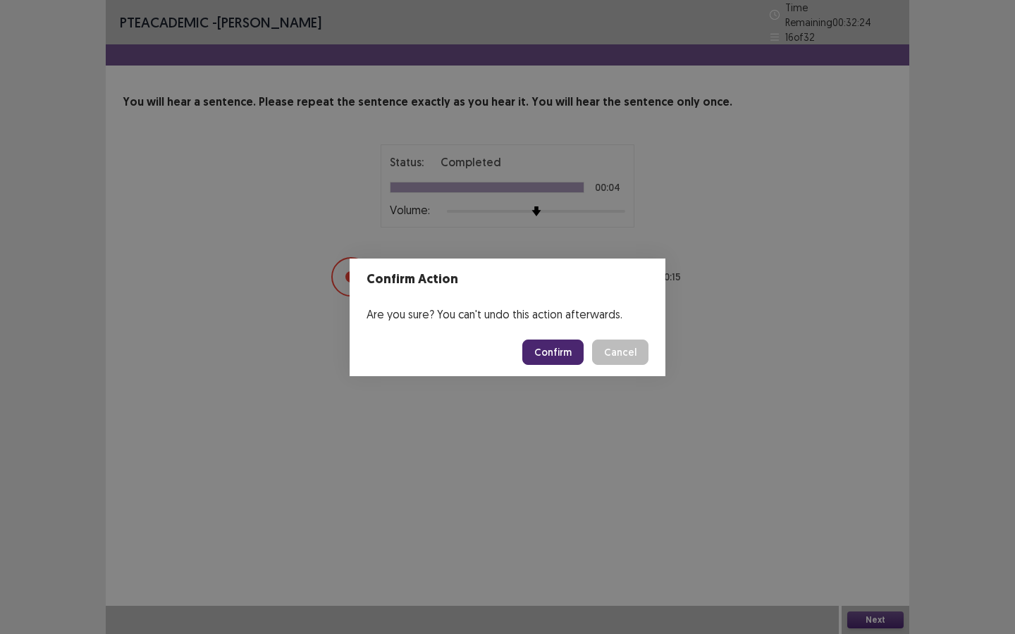
click at [572, 352] on button "Confirm" at bounding box center [552, 352] width 61 height 25
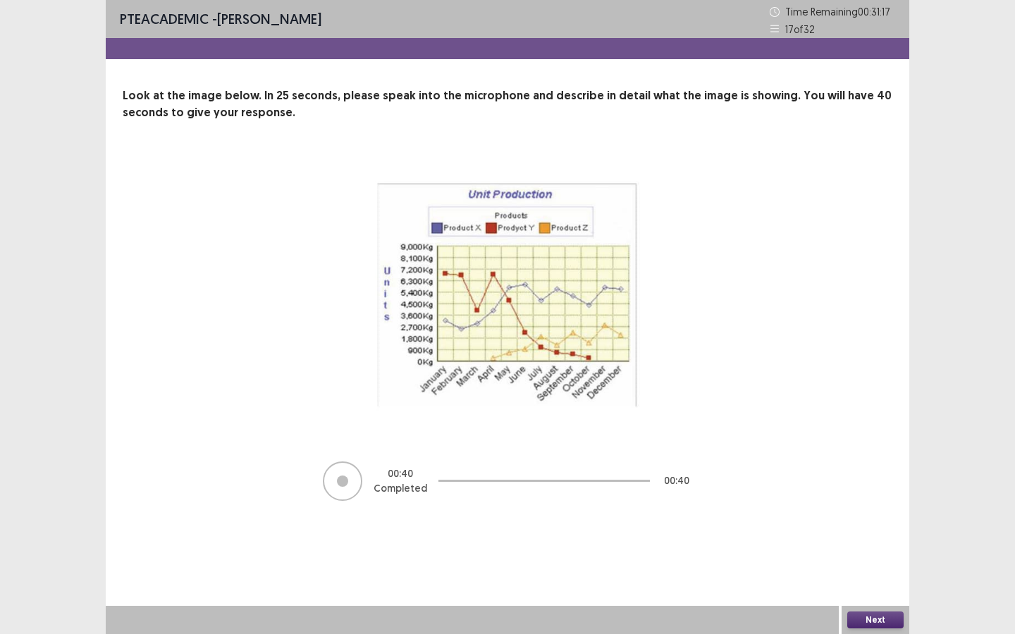
click at [887, 577] on button "Next" at bounding box center [875, 620] width 56 height 17
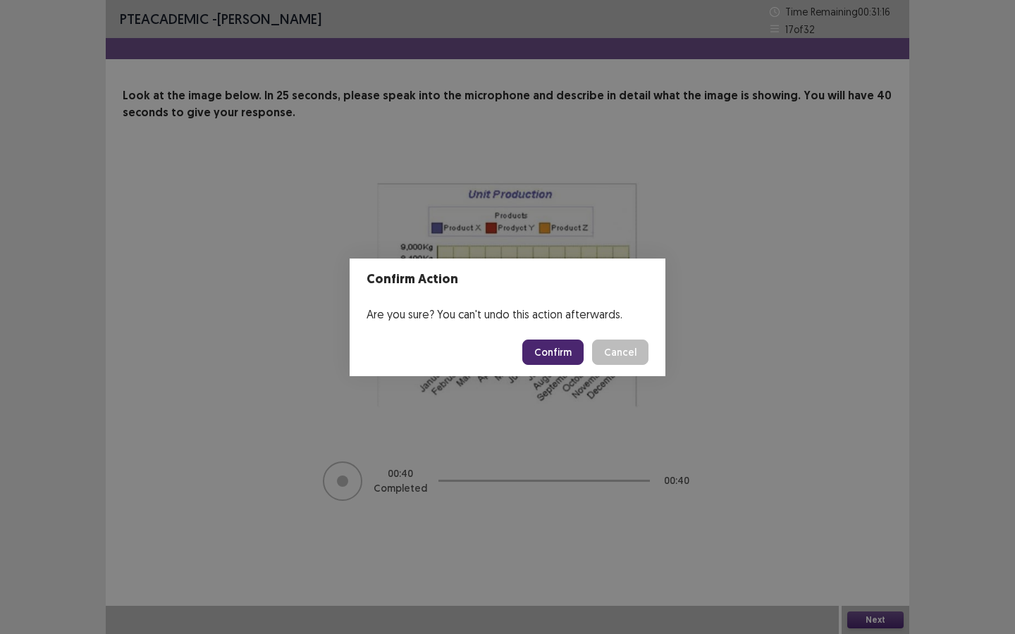
click at [569, 352] on button "Confirm" at bounding box center [552, 352] width 61 height 25
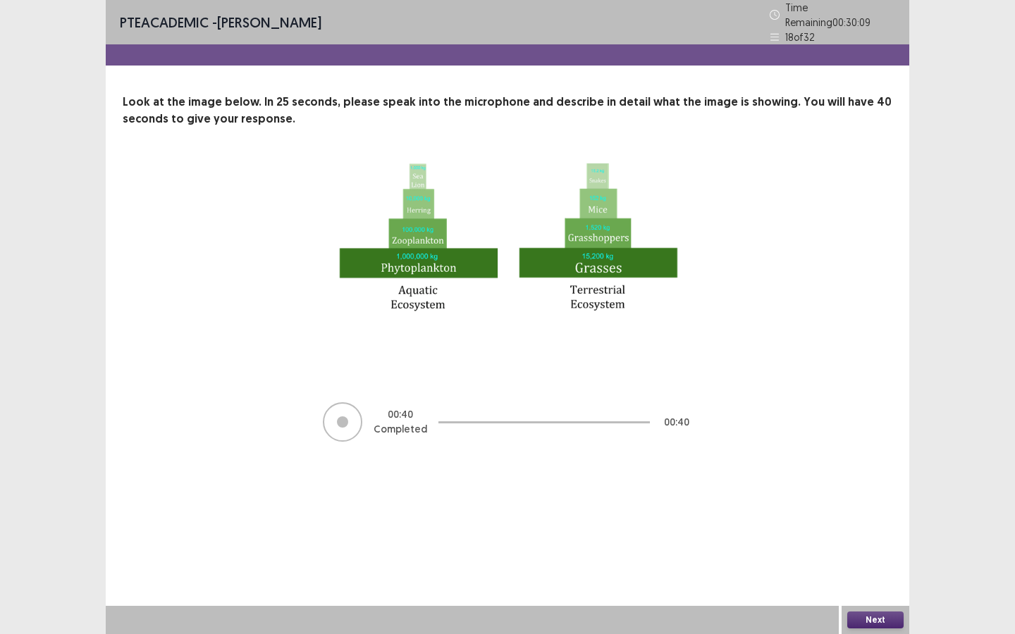
click at [872, 577] on button "Next" at bounding box center [875, 620] width 56 height 17
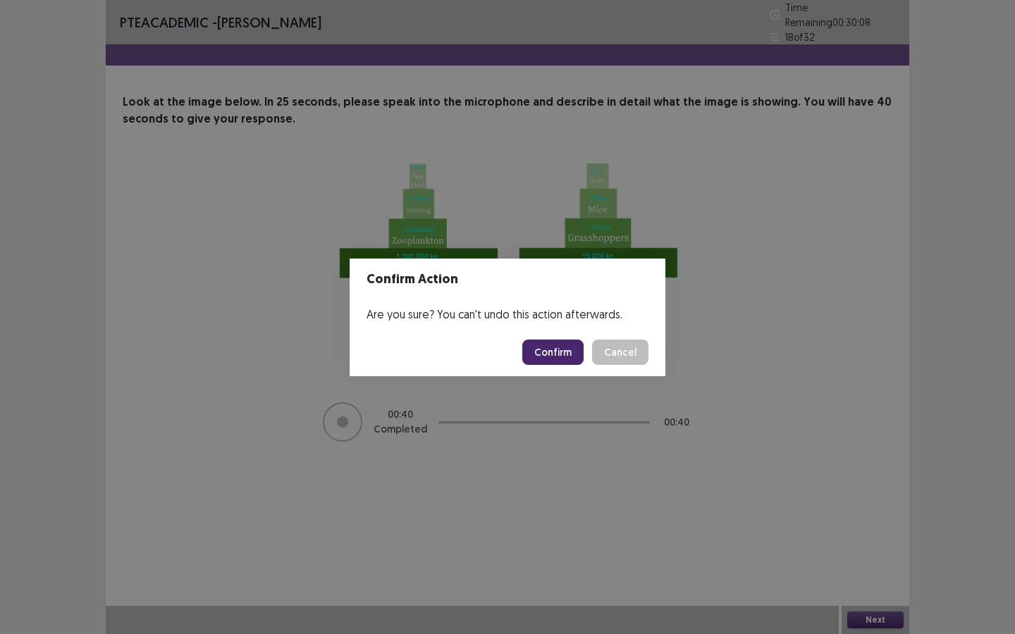
click at [565, 355] on button "Confirm" at bounding box center [552, 352] width 61 height 25
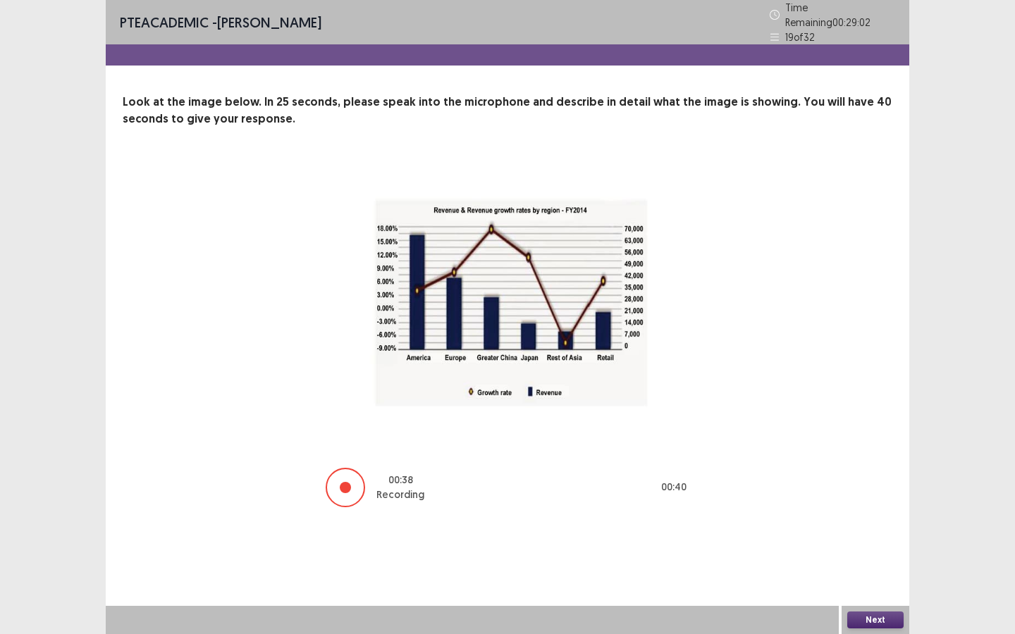
click at [879, 577] on button "Next" at bounding box center [875, 620] width 56 height 17
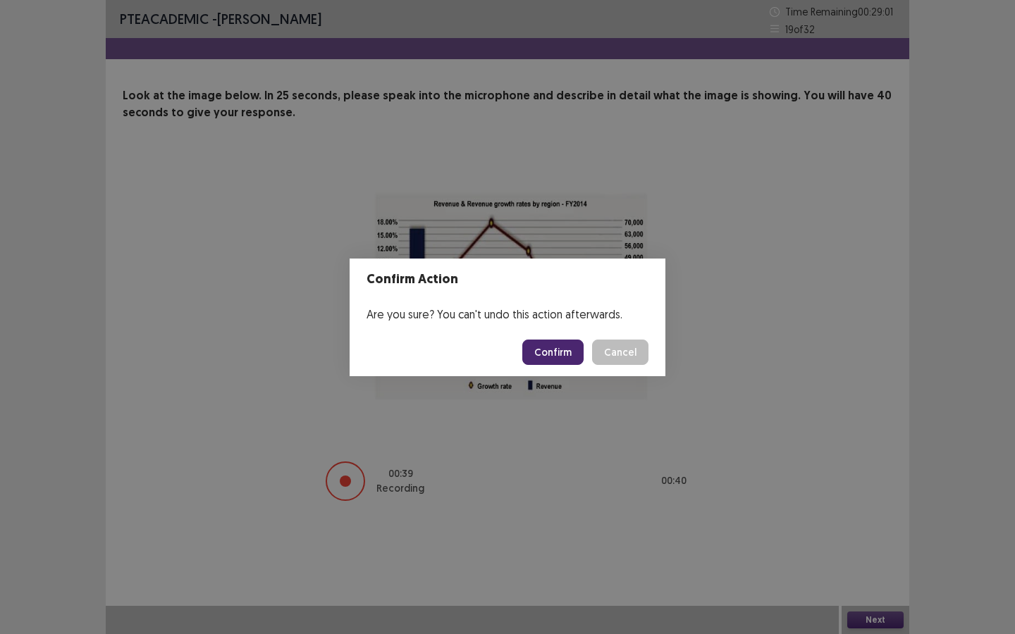
click at [552, 356] on button "Confirm" at bounding box center [552, 352] width 61 height 25
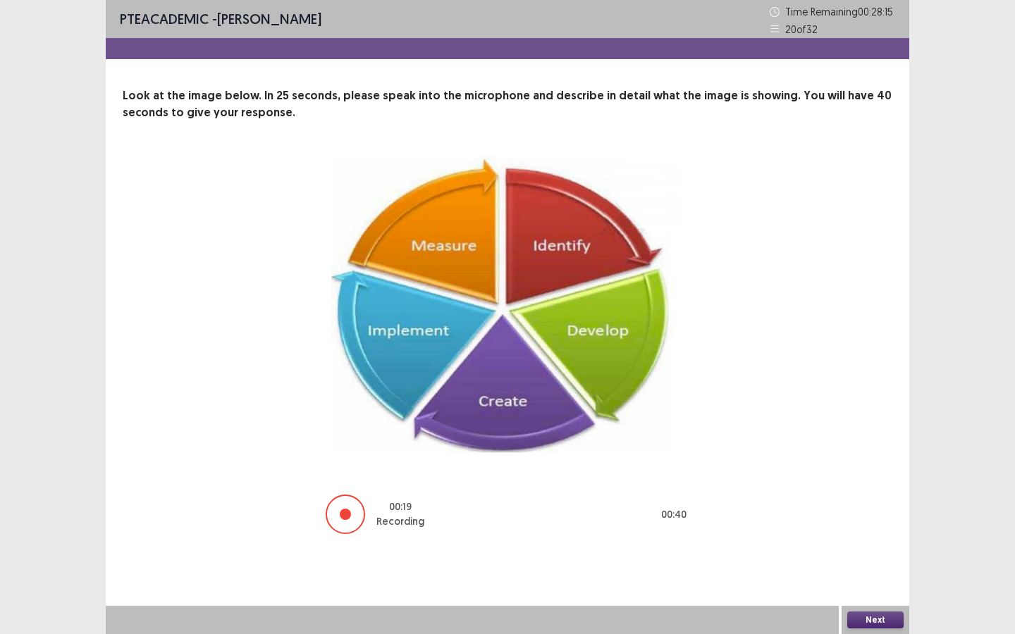
scroll to position [0, 1]
click at [878, 577] on button "Next" at bounding box center [875, 620] width 56 height 17
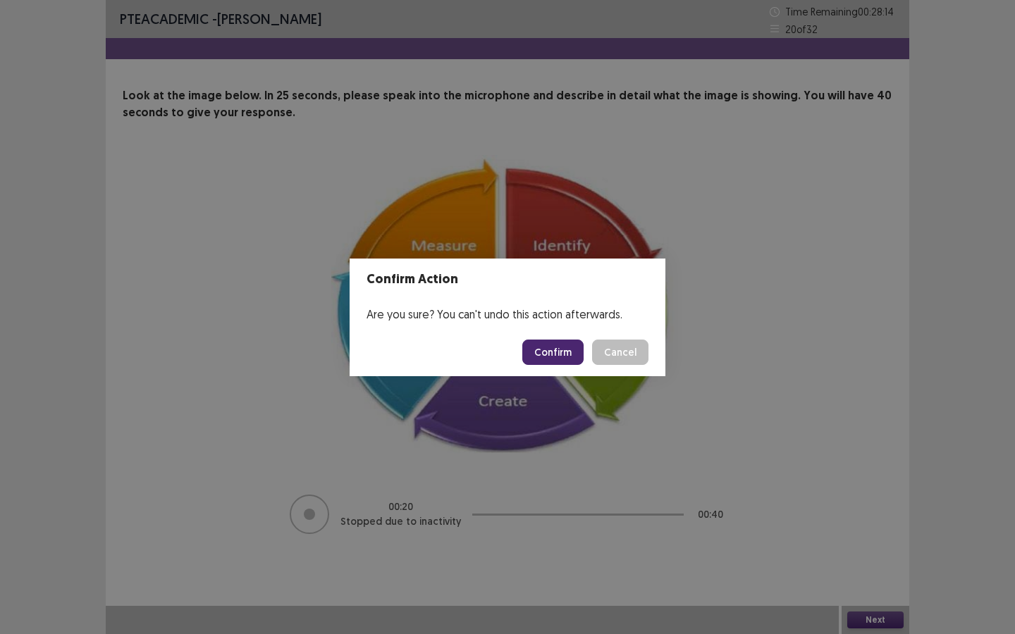
click at [549, 350] on button "Confirm" at bounding box center [552, 352] width 61 height 25
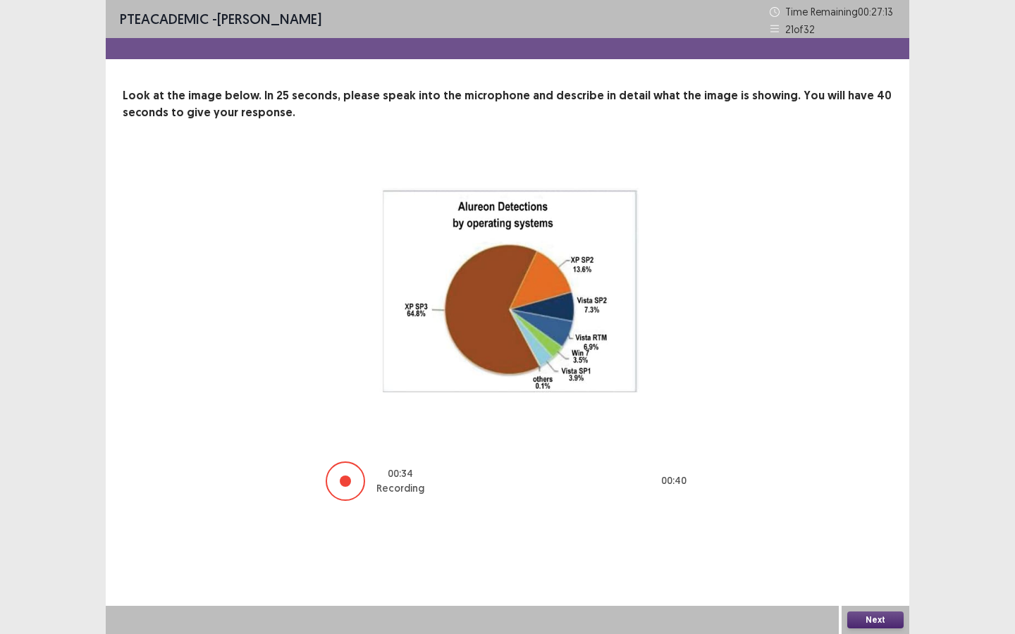
scroll to position [1, 1]
click at [885, 577] on button "Next" at bounding box center [875, 620] width 56 height 17
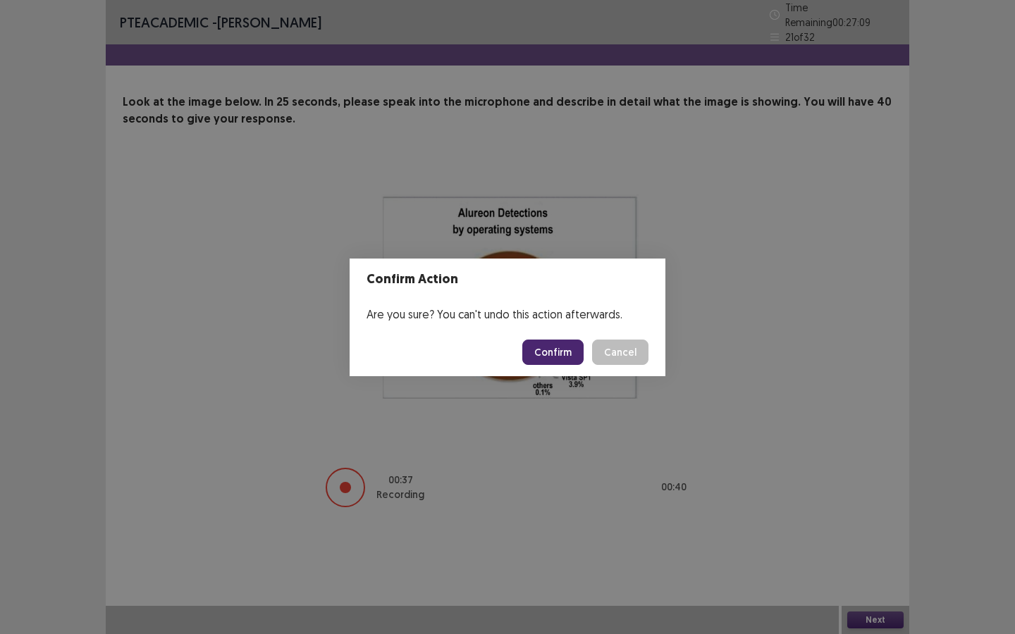
click at [555, 349] on button "Confirm" at bounding box center [552, 352] width 61 height 25
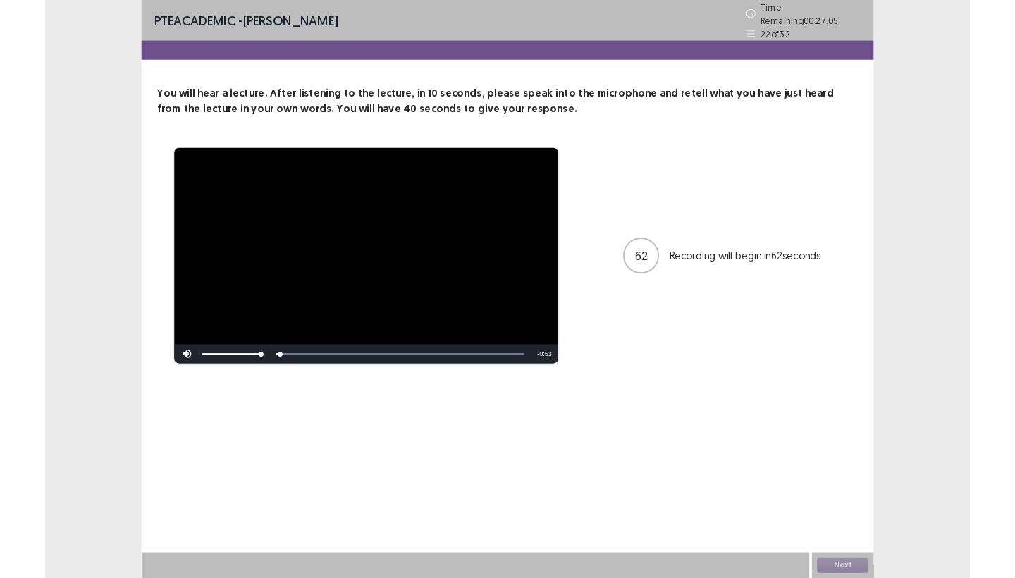
scroll to position [0, 0]
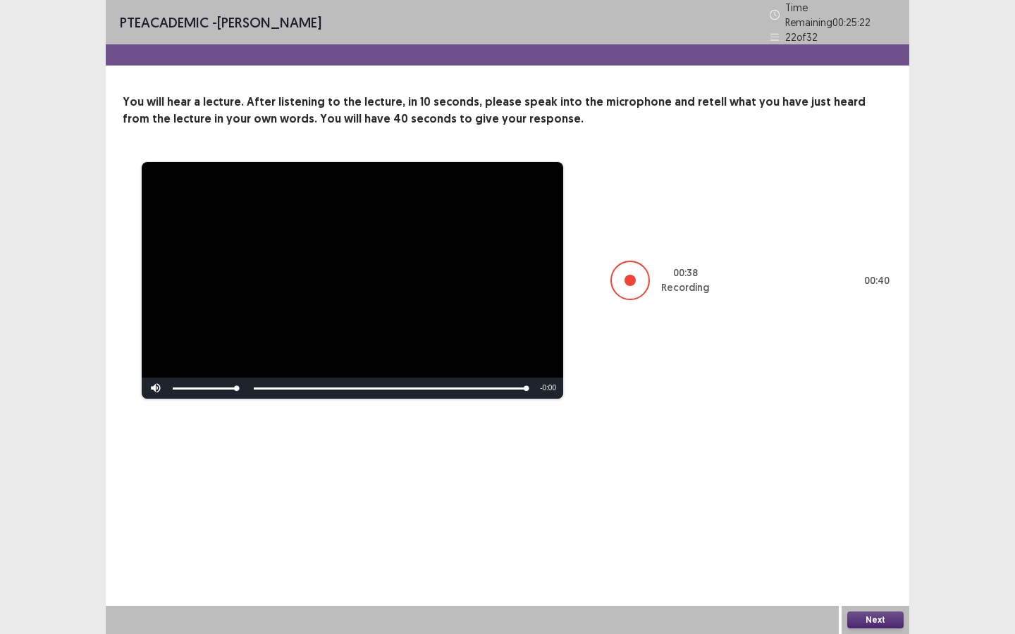
click at [870, 577] on button "Next" at bounding box center [875, 620] width 56 height 17
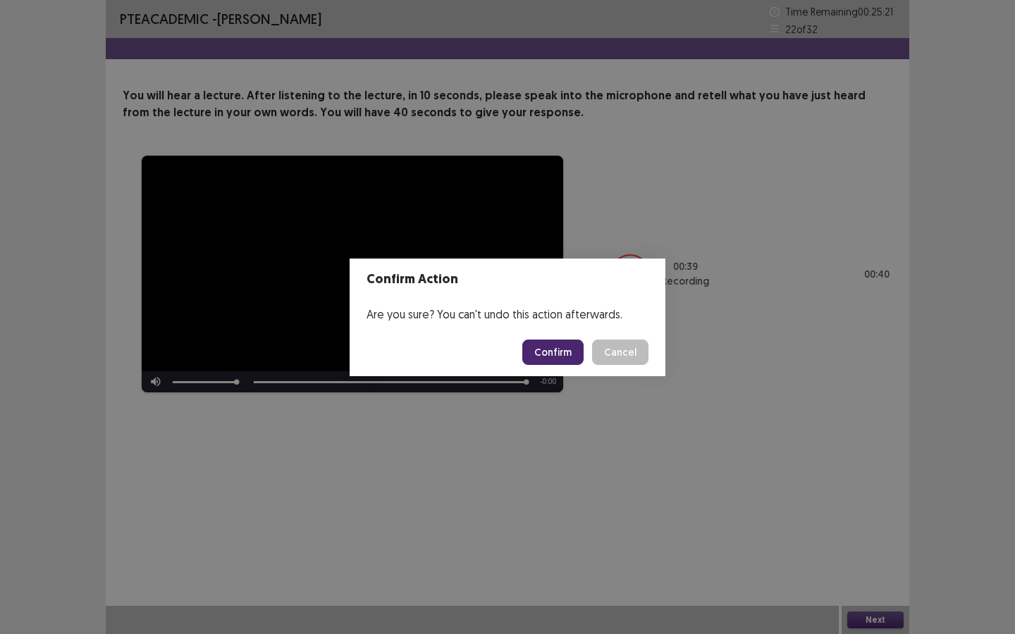
click at [570, 351] on button "Confirm" at bounding box center [552, 352] width 61 height 25
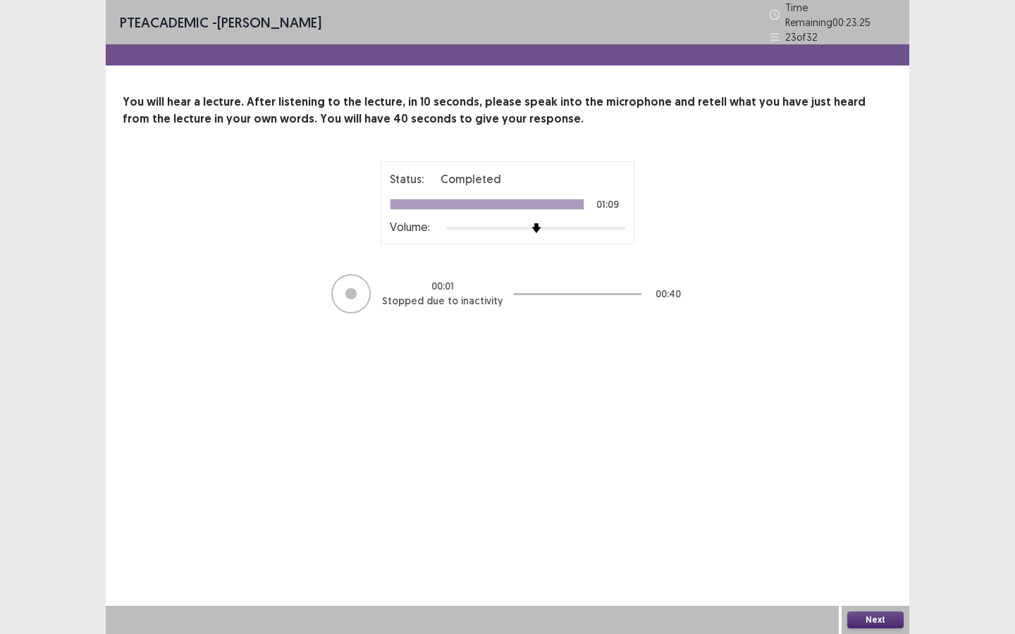
click at [870, 577] on button "Next" at bounding box center [875, 620] width 56 height 17
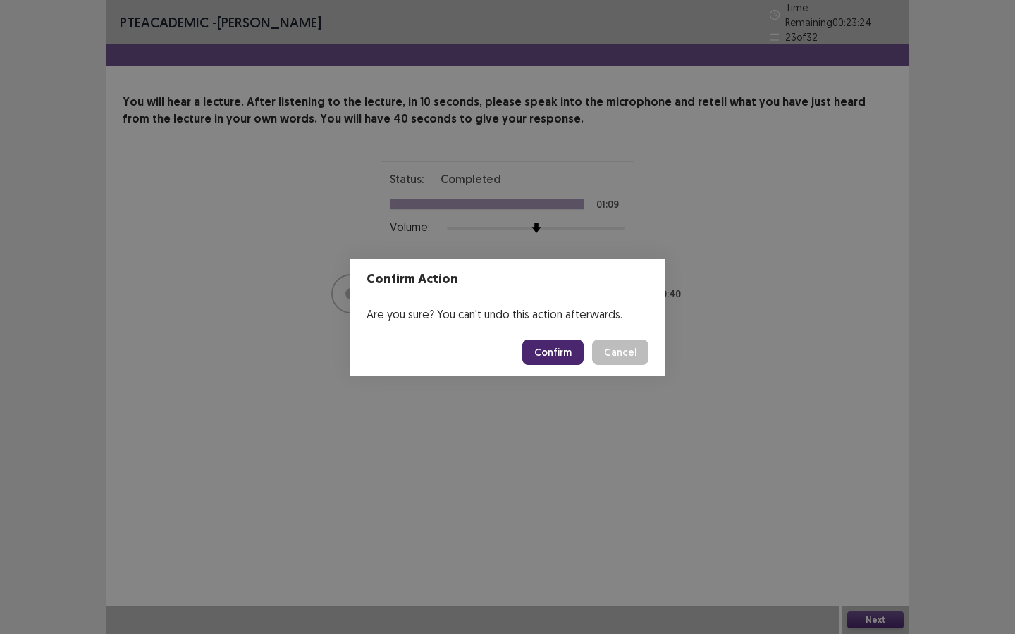
click at [553, 356] on button "Confirm" at bounding box center [552, 352] width 61 height 25
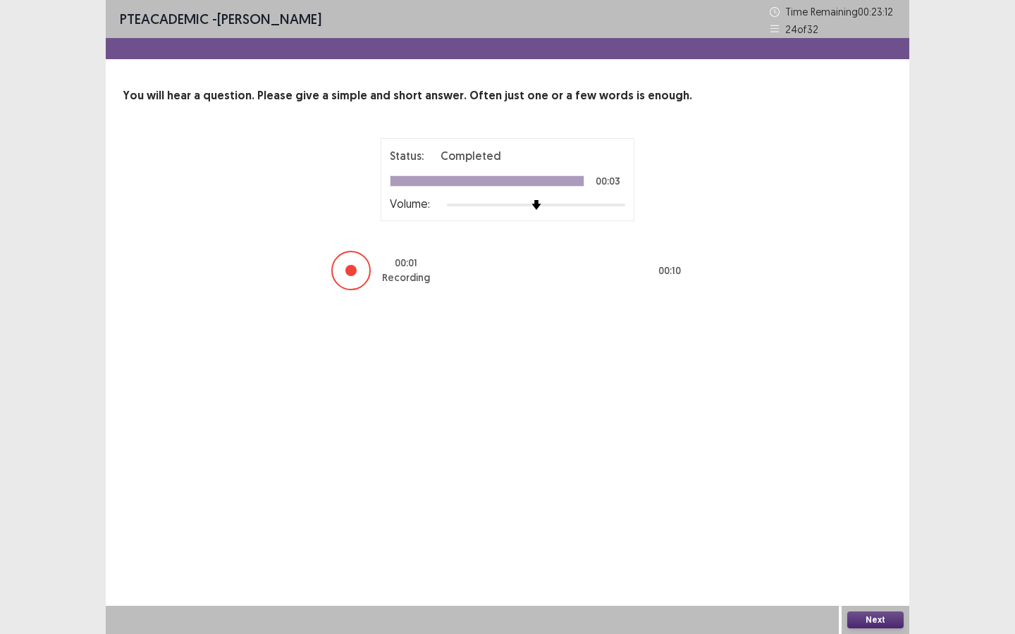
click at [880, 577] on button "Next" at bounding box center [875, 620] width 56 height 17
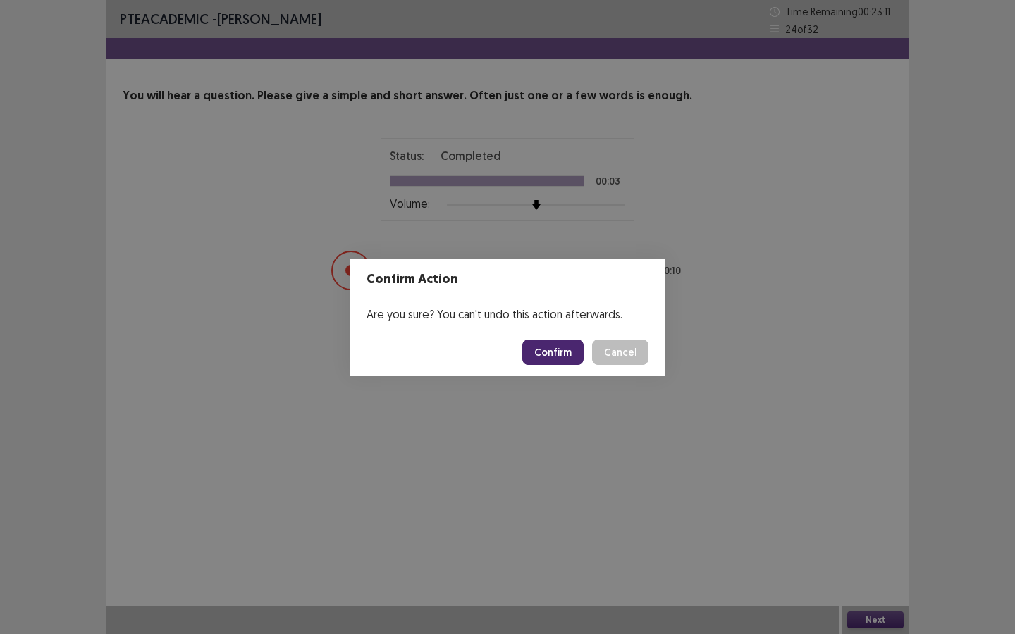
click at [572, 352] on button "Confirm" at bounding box center [552, 352] width 61 height 25
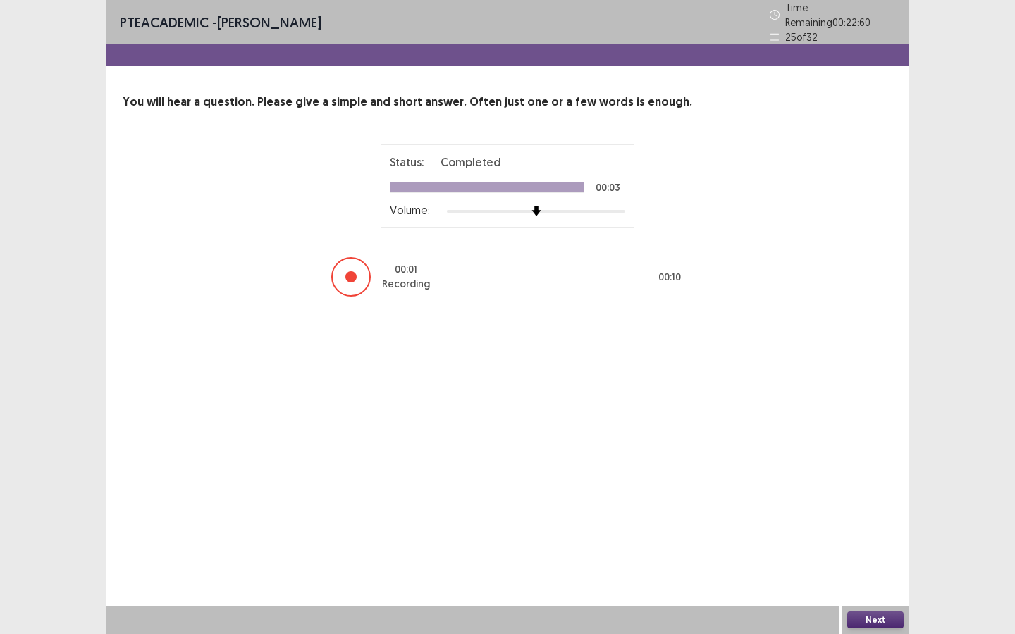
click at [867, 577] on button "Next" at bounding box center [875, 620] width 56 height 17
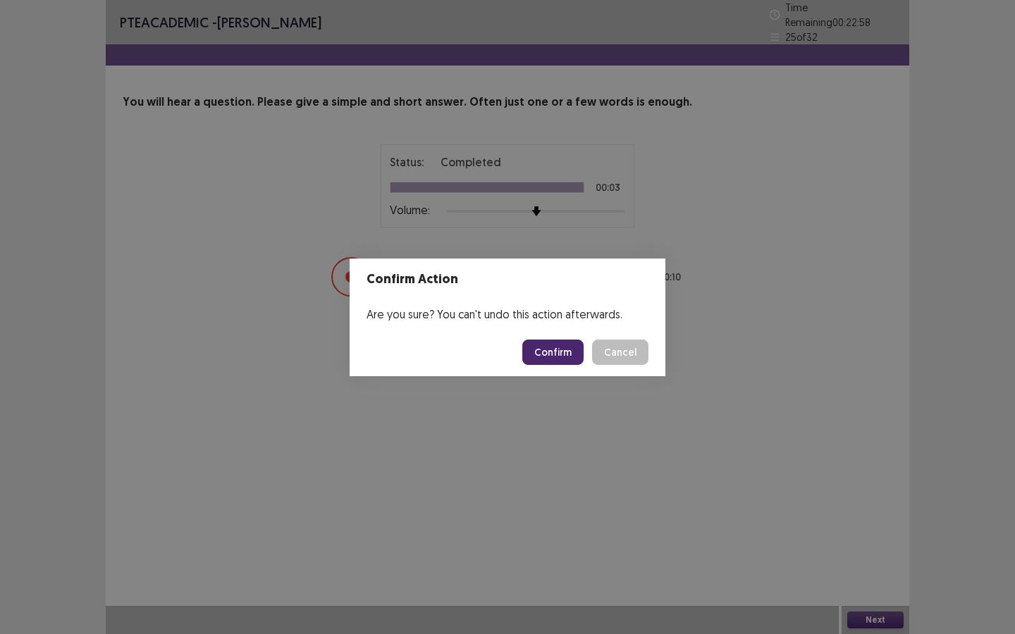
click at [567, 355] on button "Confirm" at bounding box center [552, 352] width 61 height 25
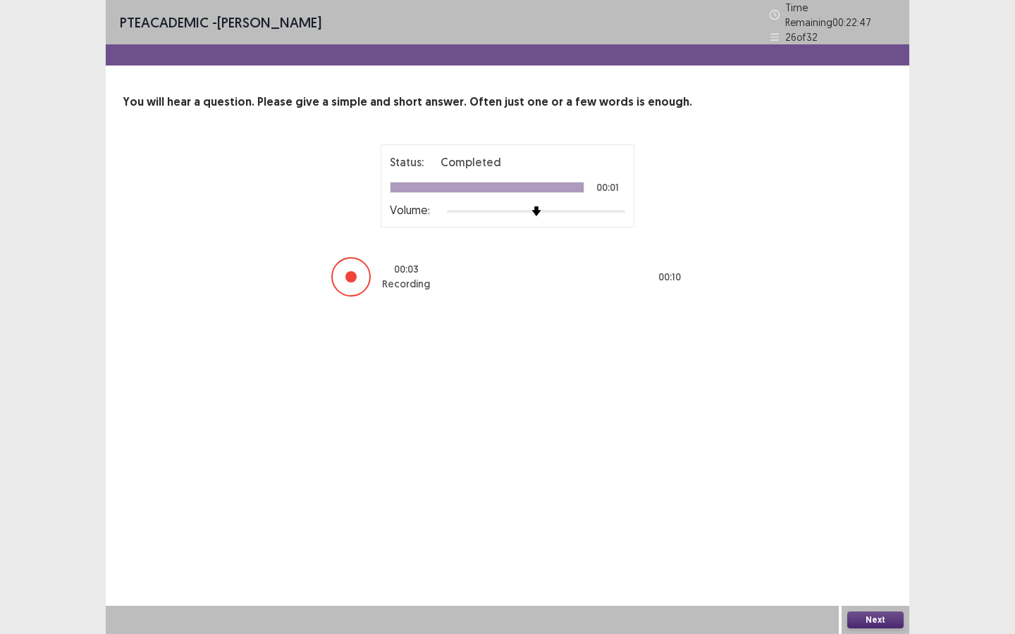
click at [875, 577] on button "Next" at bounding box center [875, 620] width 56 height 17
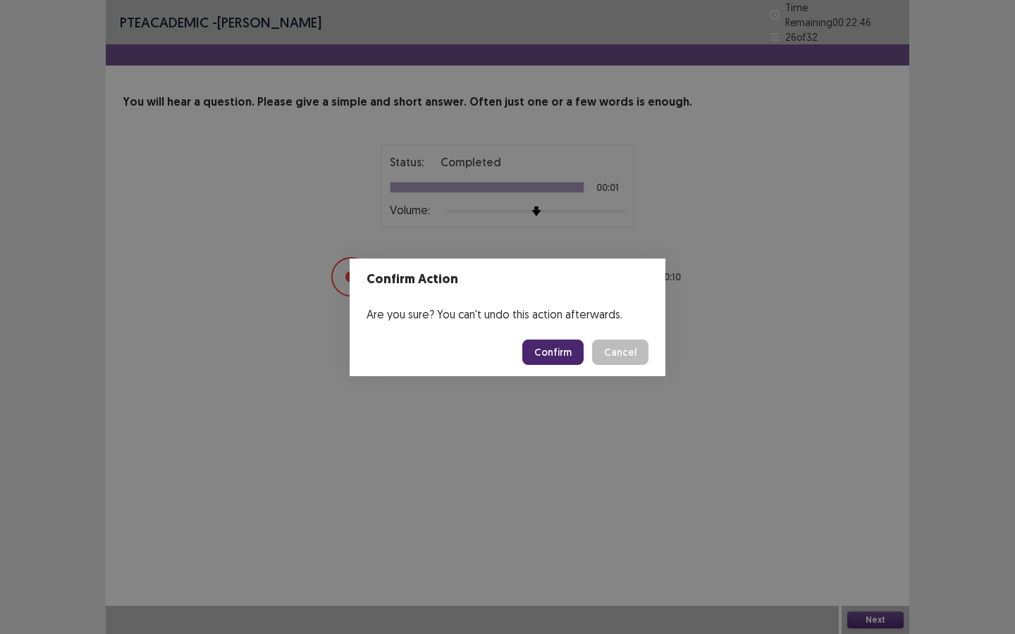
click at [563, 358] on button "Confirm" at bounding box center [552, 352] width 61 height 25
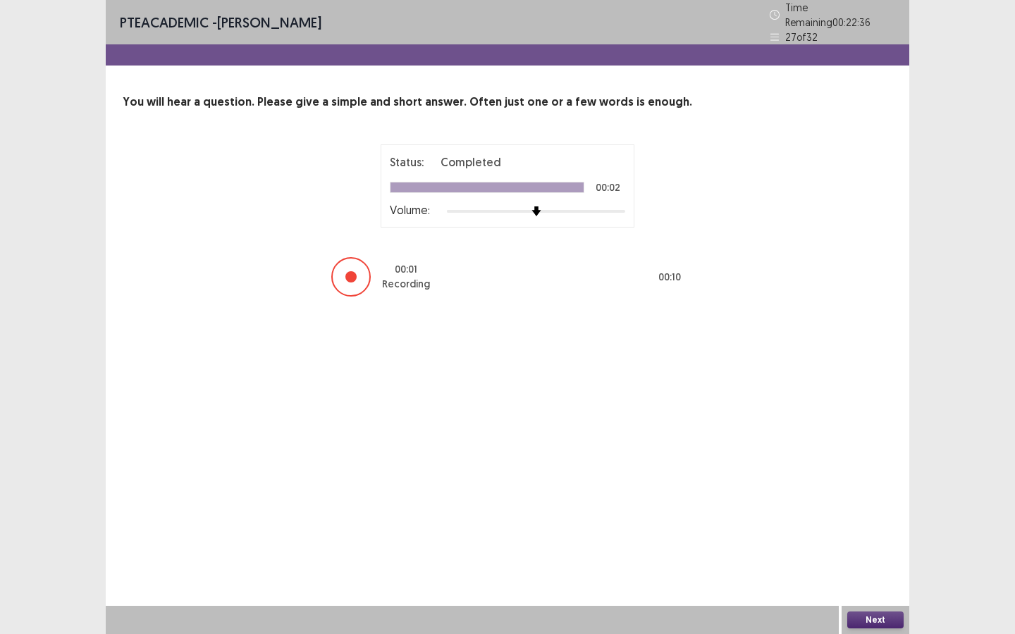
click at [891, 577] on button "Next" at bounding box center [875, 620] width 56 height 17
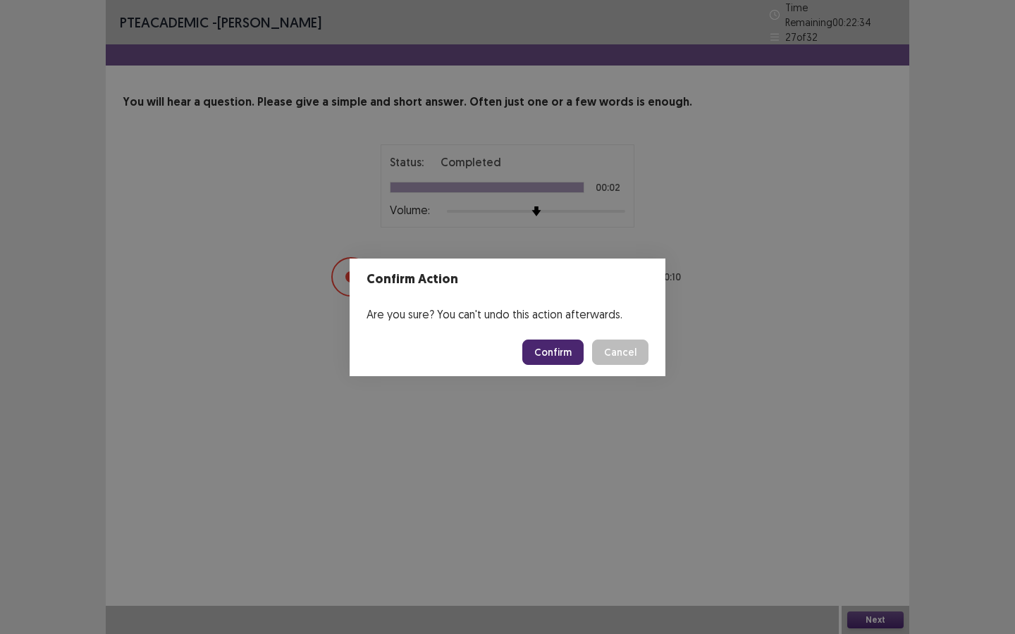
click at [565, 356] on button "Confirm" at bounding box center [552, 352] width 61 height 25
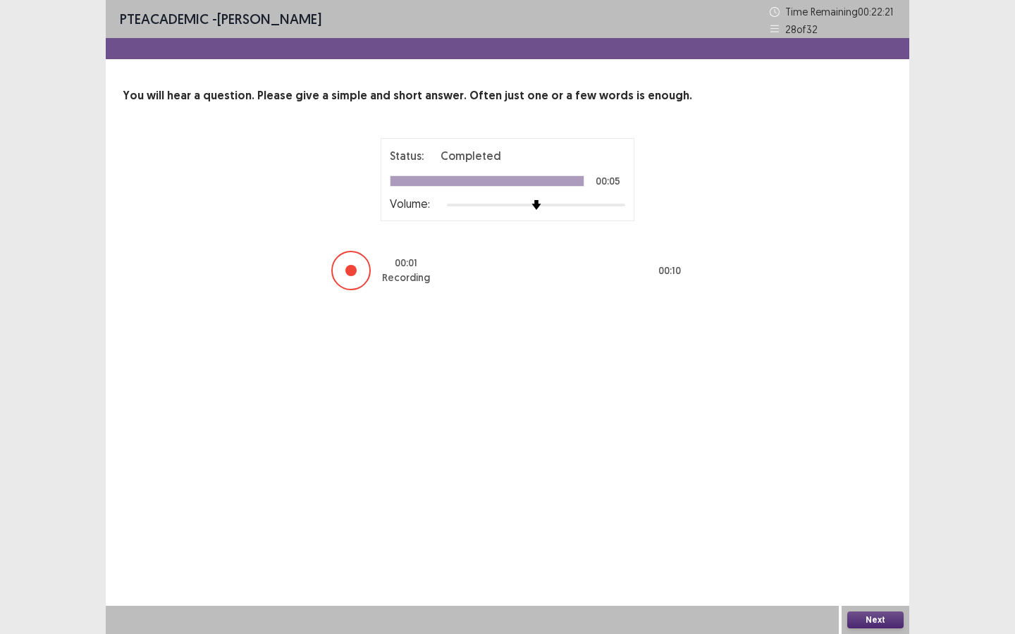
click at [883, 577] on button "Next" at bounding box center [875, 620] width 56 height 17
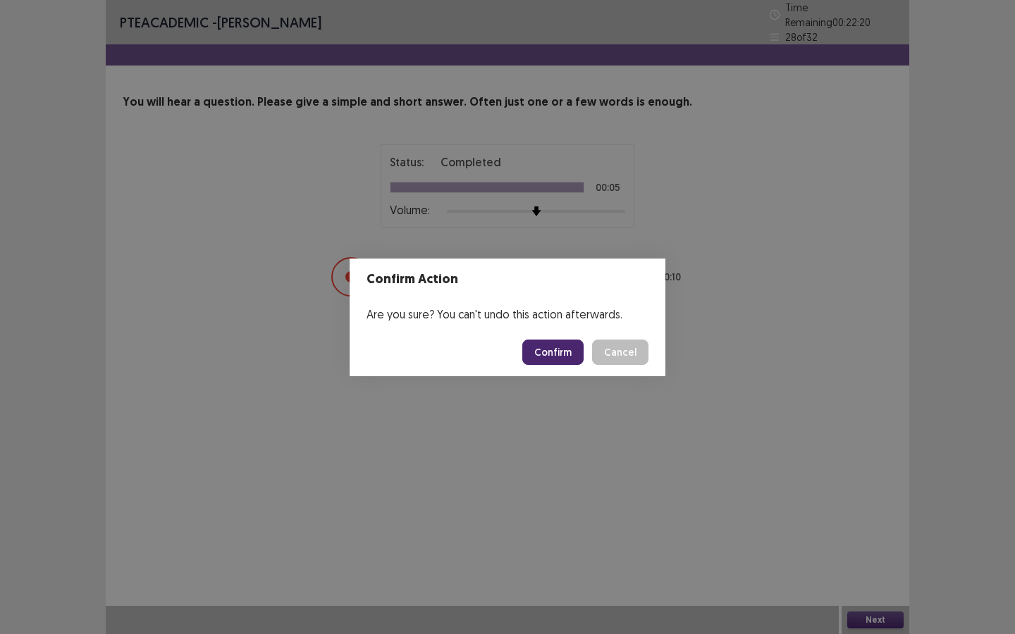
click at [548, 348] on button "Confirm" at bounding box center [552, 352] width 61 height 25
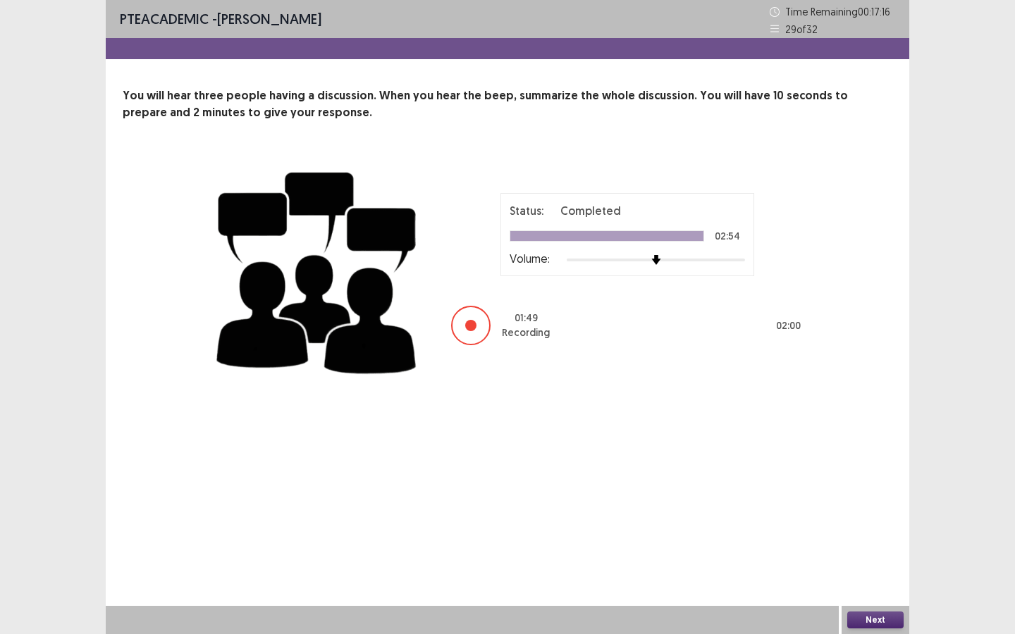
click at [875, 577] on button "Next" at bounding box center [875, 620] width 56 height 17
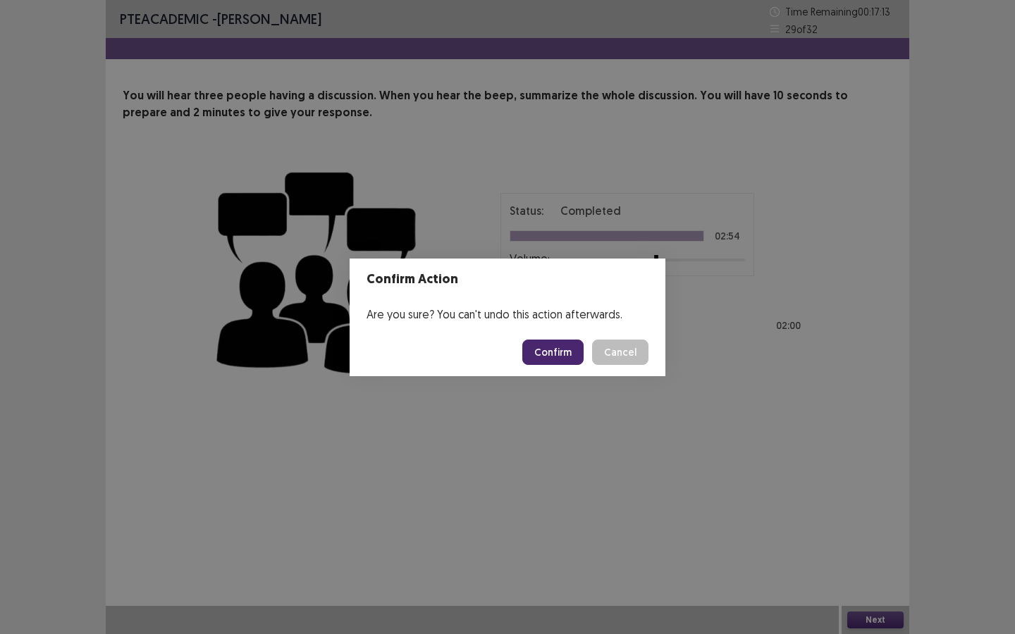
click at [571, 352] on button "Confirm" at bounding box center [552, 352] width 61 height 25
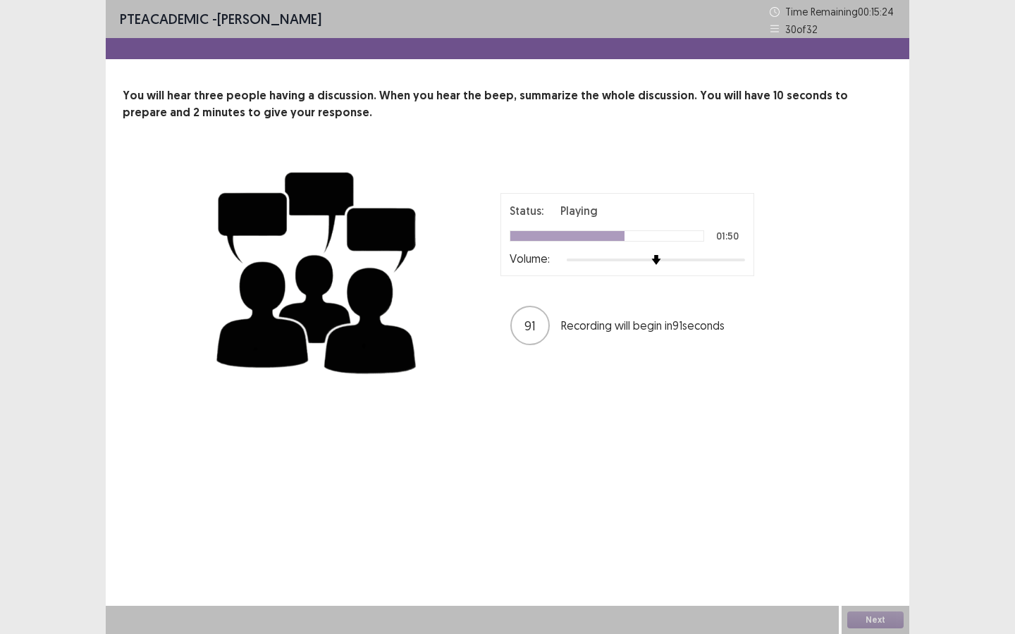
click at [513, 111] on p "You will hear three people having a discussion. When you hear the beep, summari…" at bounding box center [508, 104] width 770 height 34
click at [522, 111] on p "You will hear three people having a discussion. When you hear the beep, summari…" at bounding box center [508, 104] width 770 height 34
click at [649, 244] on div "Status: Playing 01:50 Volume:" at bounding box center [627, 234] width 235 height 65
click at [594, 147] on div "You will hear three people having a discussion. When you hear the beep, summari…" at bounding box center [508, 236] width 804 height 298
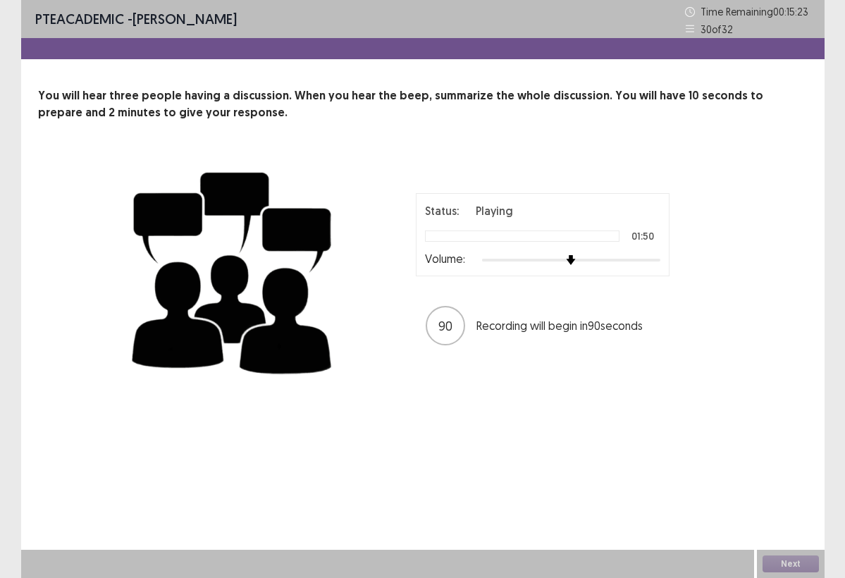
drag, startPoint x: 553, startPoint y: 151, endPoint x: 715, endPoint y: 130, distance: 164.2
click at [677, 202] on div "Status: Playing 01:50 Volume: 90 Recording will begin in 90 seconds" at bounding box center [543, 270] width 352 height 154
click at [658, 180] on div "Status: Playing 01:50 Volume: 90 Recording will begin in 90 seconds" at bounding box center [423, 270] width 592 height 231
click at [623, 179] on div "Status: Playing 01:50 Volume: 90 Recording will begin in 90 seconds" at bounding box center [423, 270] width 592 height 231
click at [689, 121] on div "You will hear three people having a discussion. When you hear the beep, summari…" at bounding box center [423, 236] width 804 height 298
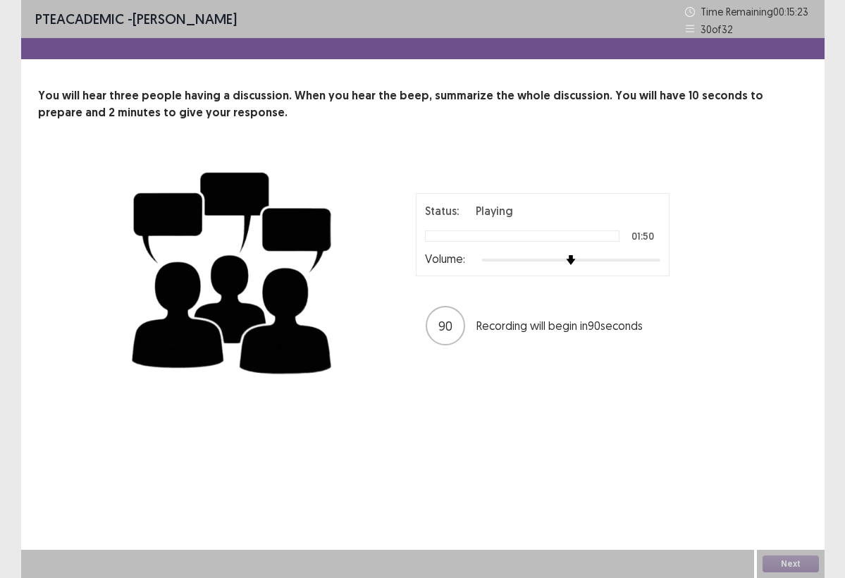
click at [0, 105] on div "PTE academic - [PERSON_NAME] Time Remaining 00 : 15 : 23 30 of 32 You will hear…" at bounding box center [422, 289] width 845 height 578
click at [51, 129] on div "You will hear three people having a discussion. When you hear the beep, summari…" at bounding box center [423, 236] width 804 height 298
click at [204, 169] on img at bounding box center [232, 270] width 211 height 231
click at [715, 130] on div "You will hear three people having a discussion. When you hear the beep, summari…" at bounding box center [423, 236] width 804 height 298
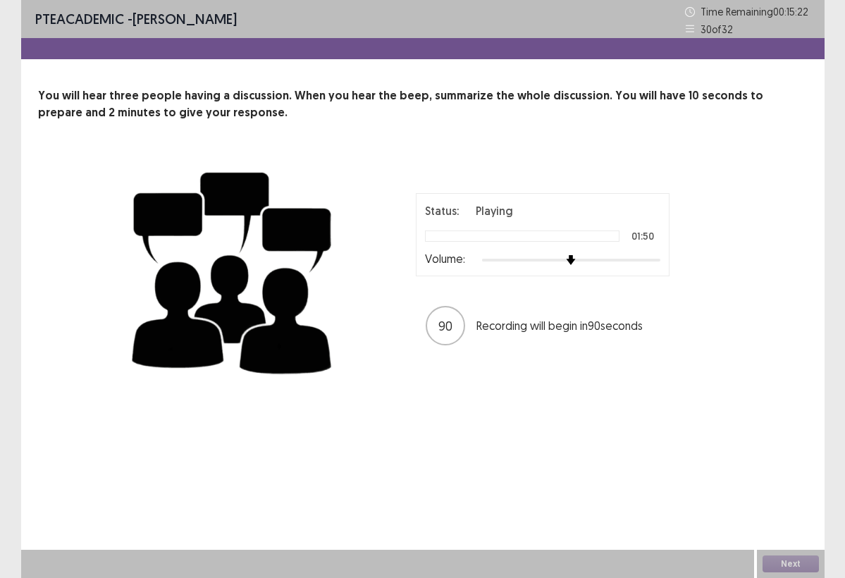
click at [61, 0] on html "PTE academic - [PERSON_NAME] Time Remaining 00 : 15 : 22 30 of 32 You will hear…" at bounding box center [422, 289] width 845 height 578
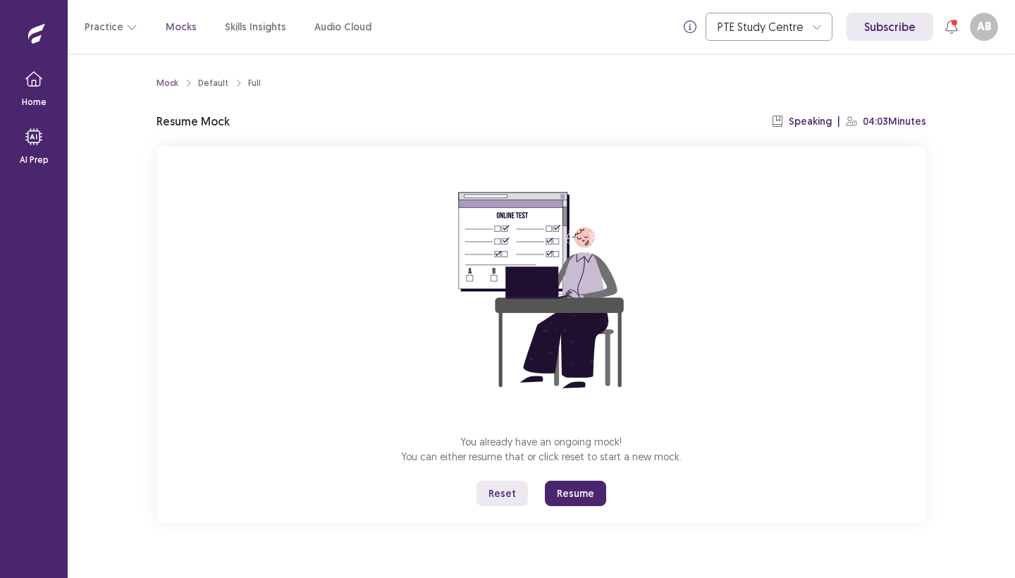
click at [582, 495] on button "Resume" at bounding box center [575, 493] width 61 height 25
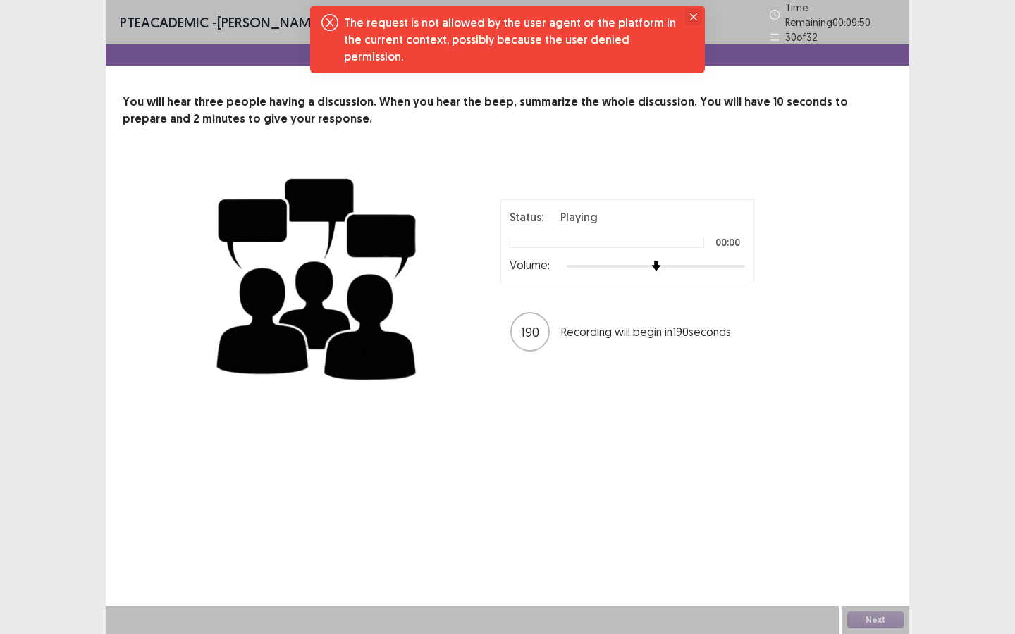
click at [697, 17] on button "Close" at bounding box center [693, 16] width 17 height 17
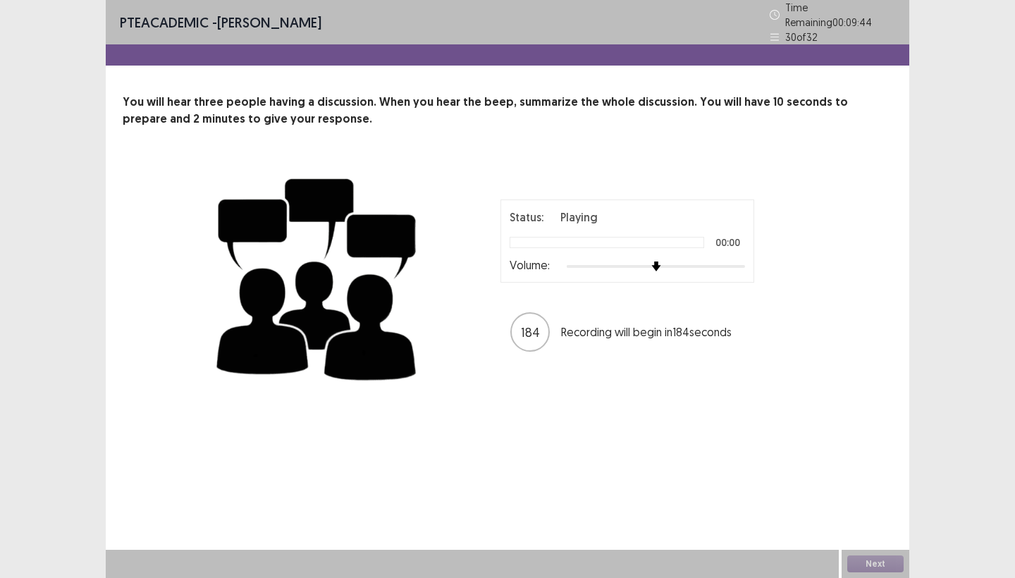
click at [781, 184] on div "Status: Playing 00:00 Volume: 184 Recording will begin in 184 seconds" at bounding box center [507, 276] width 592 height 231
click at [50, 115] on div "PTE academic - Ariana B Almeida Time Remaining 00 : 09 : 39 30 of 32 You will h…" at bounding box center [507, 289] width 1015 height 578
